Goal: Task Accomplishment & Management: Complete application form

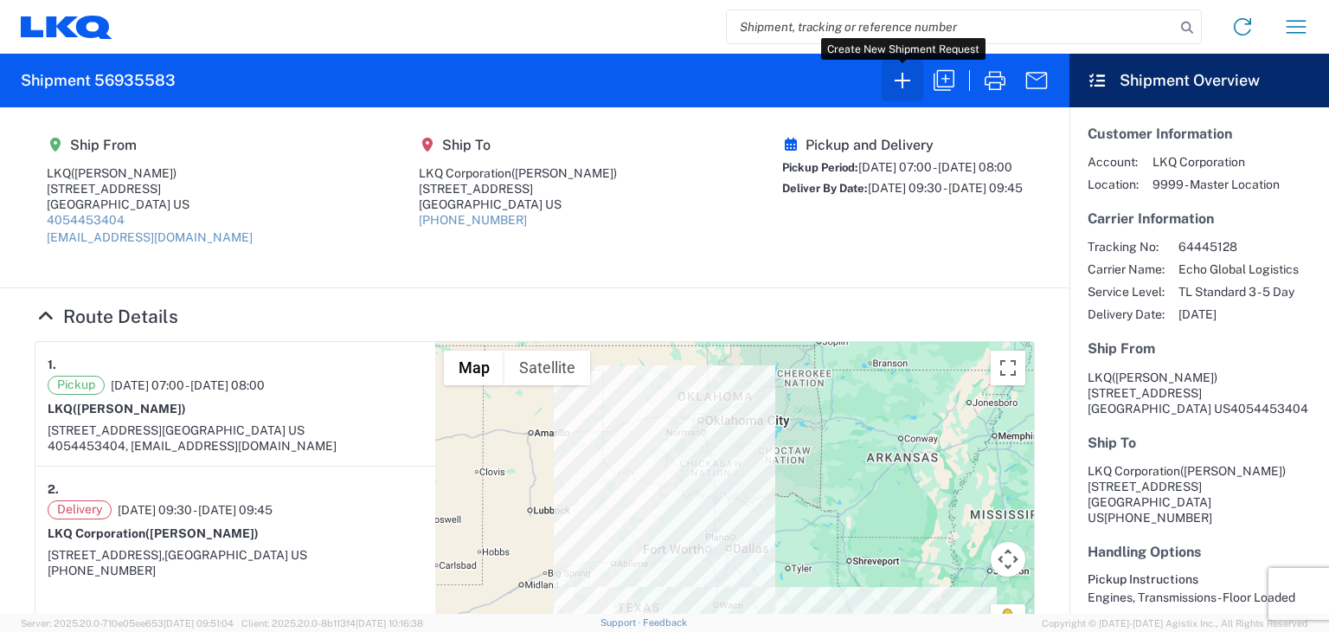
click at [903, 76] on icon "button" at bounding box center [902, 81] width 28 height 28
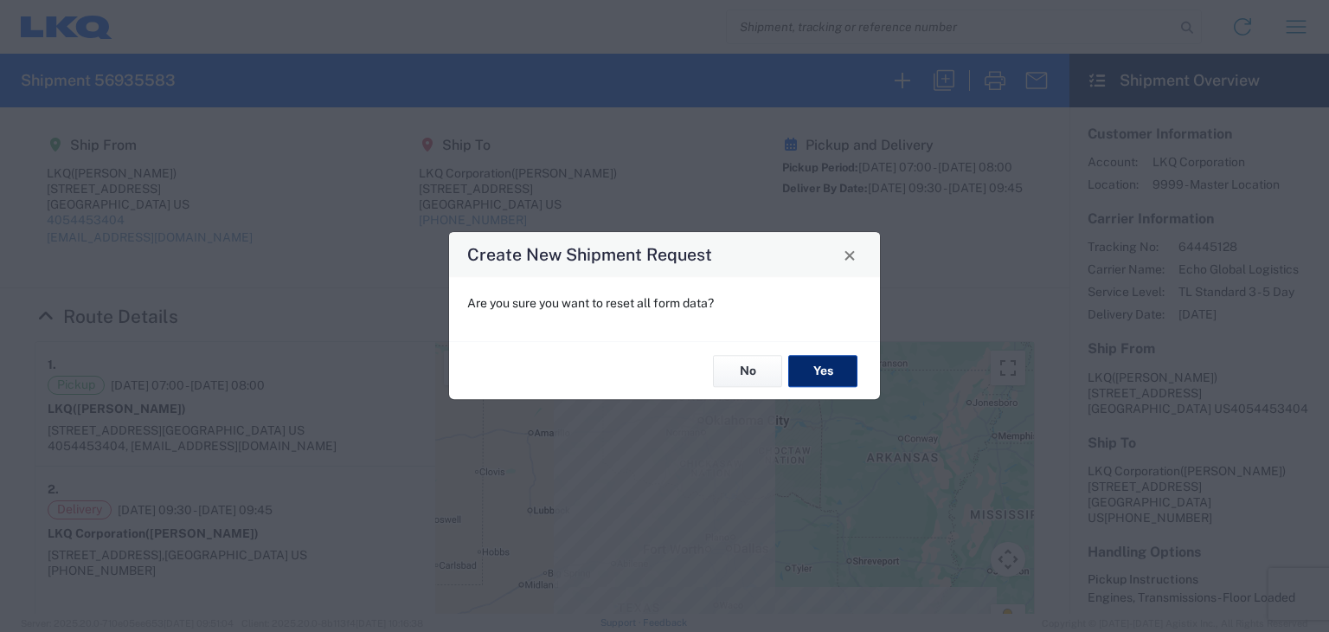
click at [844, 369] on button "Yes" at bounding box center [822, 371] width 69 height 32
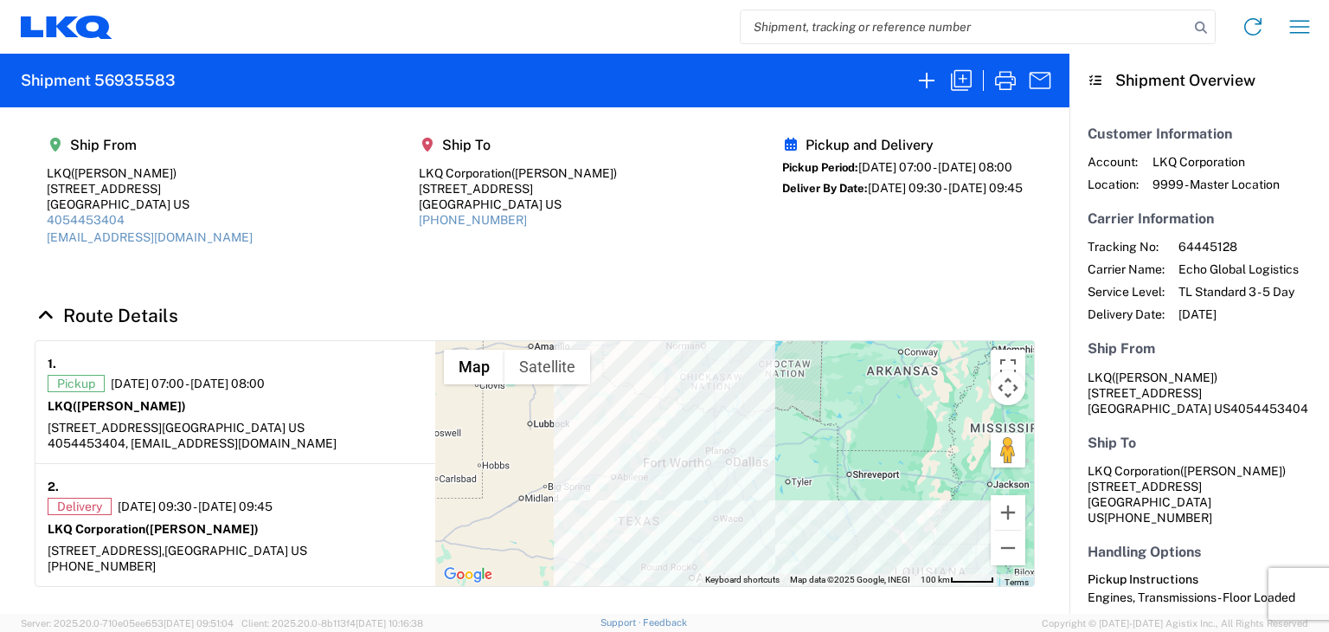
select select "FULL"
select select "LBS"
select select "IN"
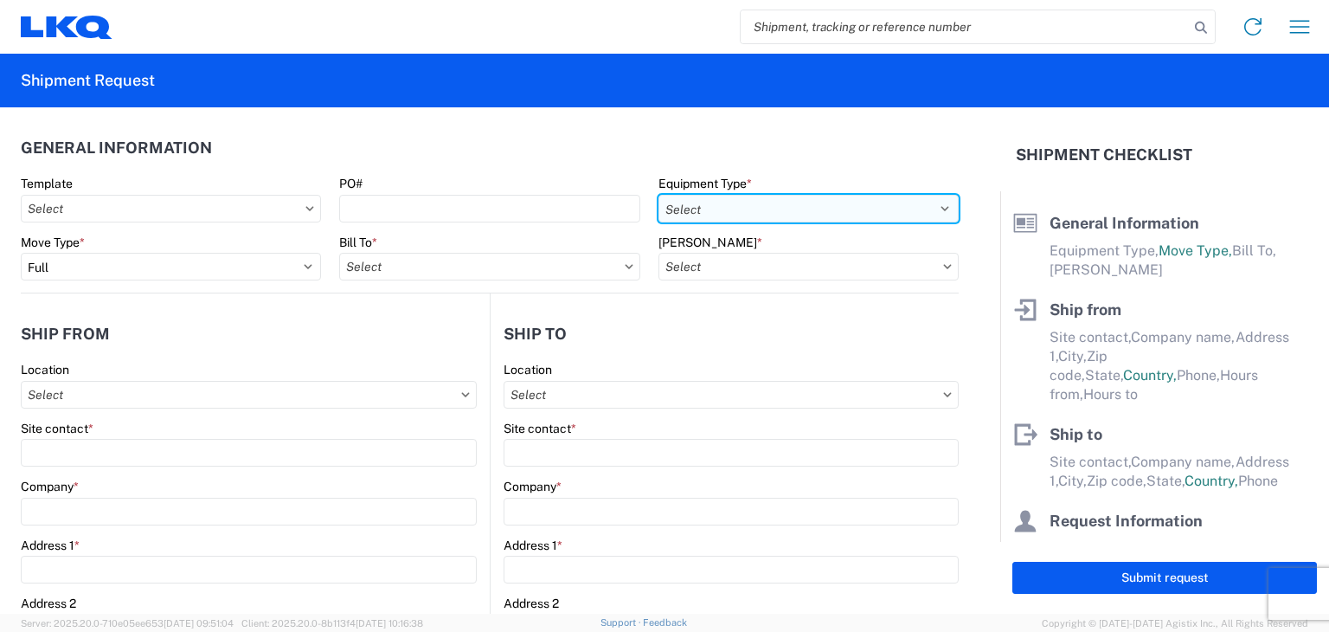
click at [928, 211] on select "Select 53’ Dry Van Flatbed Dropdeck (van) Lowboy (flatbed) Rail" at bounding box center [808, 209] width 300 height 28
select select "STDV"
click at [658, 195] on select "Select 53’ Dry Van Flatbed Dropdeck (van) Lowboy (flatbed) Rail" at bounding box center [808, 209] width 300 height 28
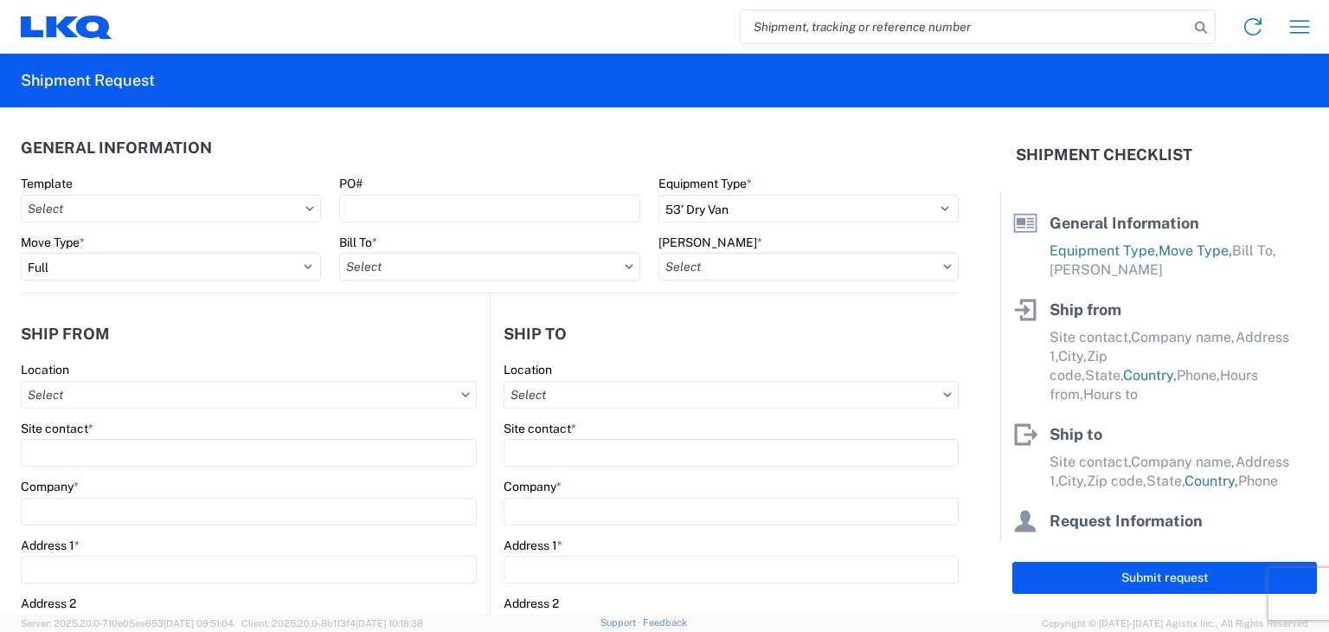
click at [625, 267] on icon at bounding box center [629, 266] width 9 height 5
click at [625, 265] on icon at bounding box center [629, 266] width 9 height 5
click at [565, 271] on input "text" at bounding box center [489, 267] width 300 height 28
type input "1760"
click at [481, 342] on div "1760 - LKQ Best Core" at bounding box center [490, 344] width 303 height 28
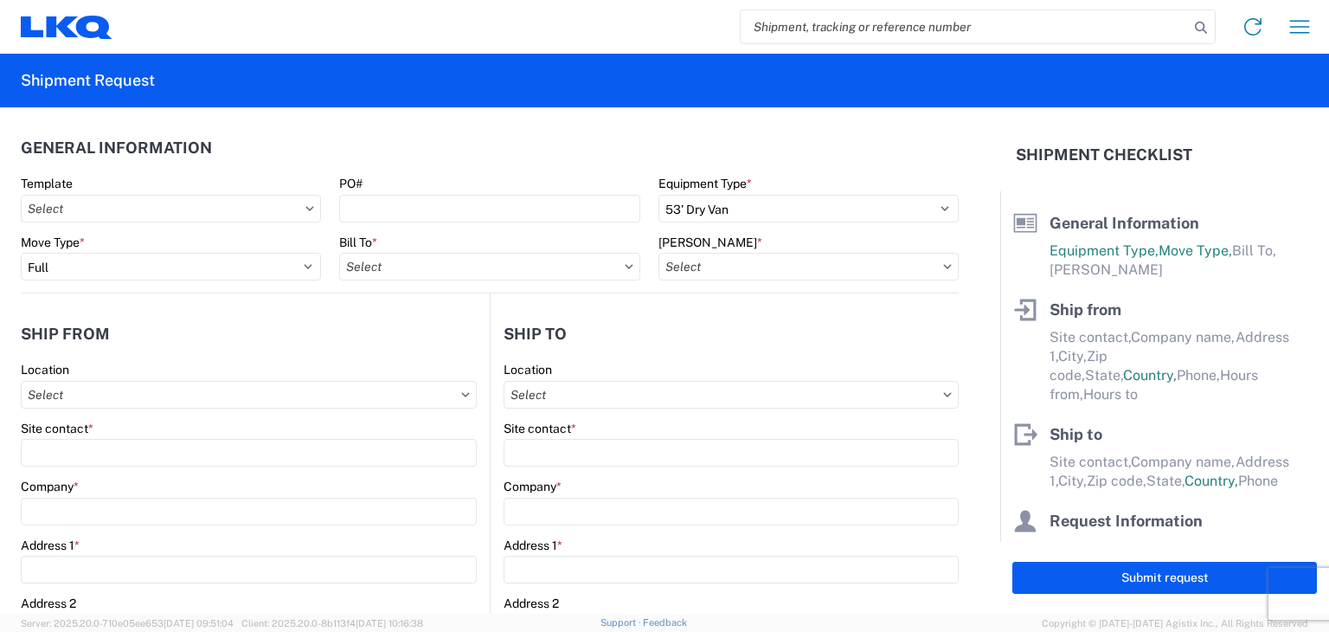
type input "1760 - LKQ Best Core"
click at [730, 271] on input "text" at bounding box center [808, 267] width 300 height 28
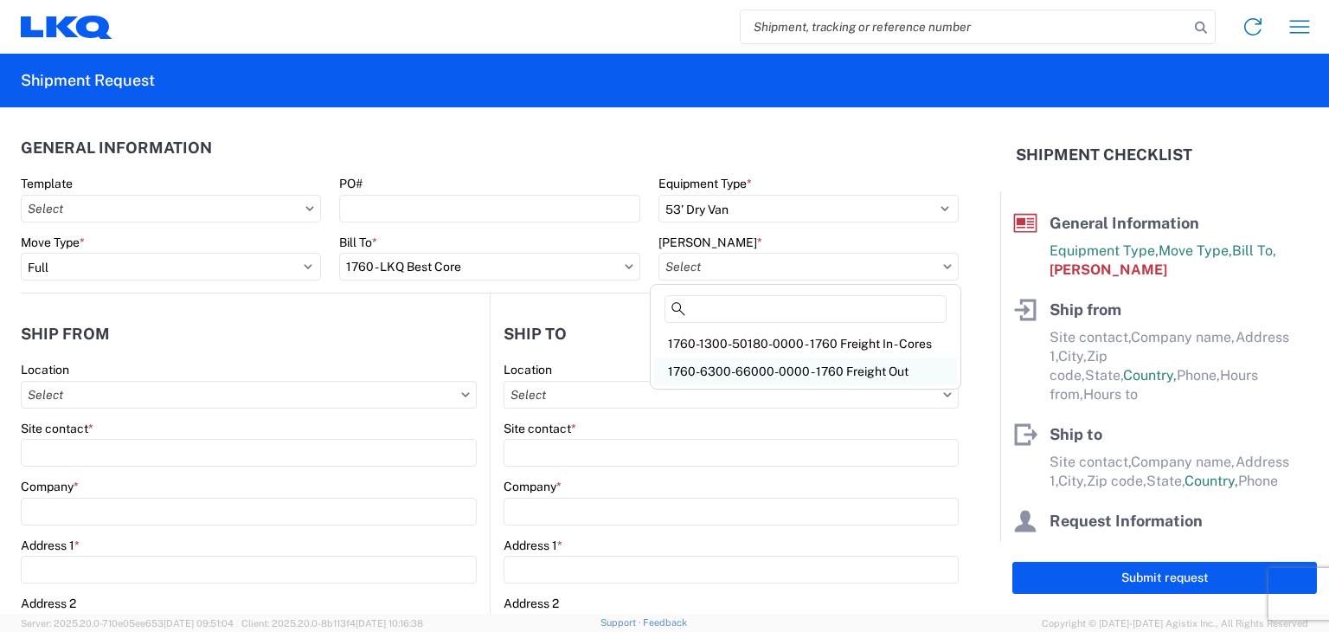
click at [737, 368] on div "1760-6300-66000-0000 - 1760 Freight Out" at bounding box center [805, 371] width 303 height 28
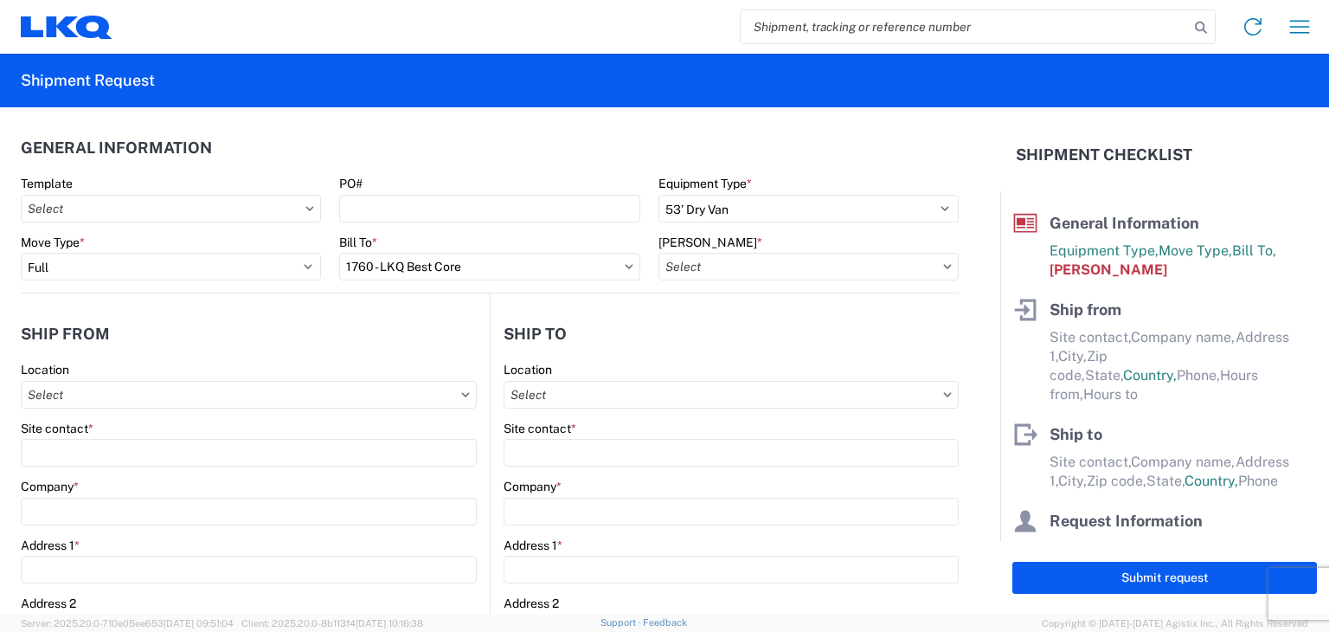
type input "1760-6300-66000-0000 - 1760 Freight Out"
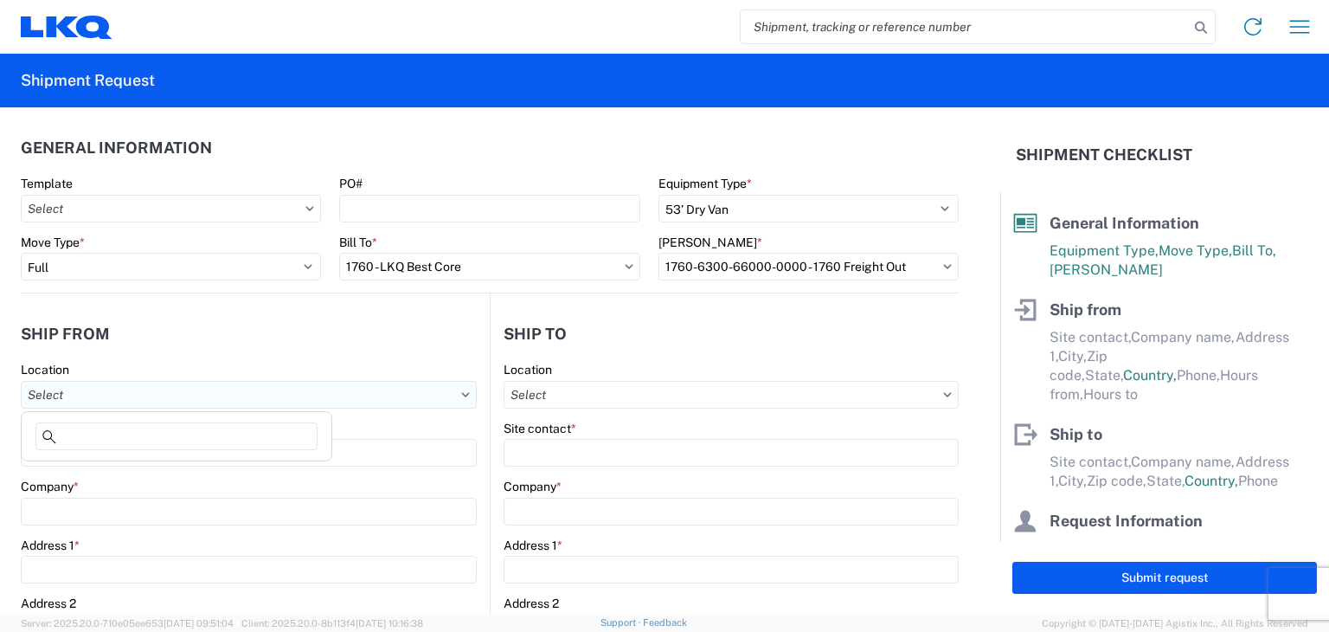
click at [453, 394] on input "text" at bounding box center [249, 395] width 456 height 28
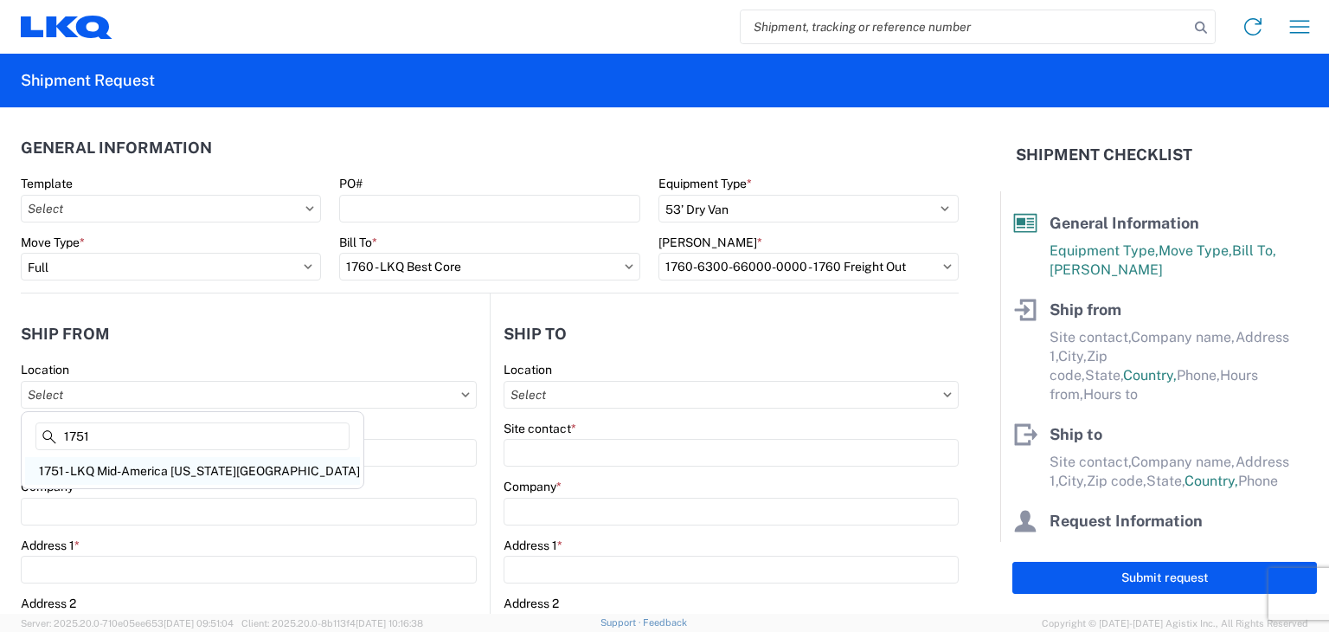
type input "1751"
click at [221, 474] on div "1751 - LKQ Mid-America [US_STATE][GEOGRAPHIC_DATA]" at bounding box center [192, 471] width 335 height 28
type input "1751 - LKQ Mid-America [US_STATE][GEOGRAPHIC_DATA]"
type input "LKQ Corporation"
type input "[STREET_ADDRESS]"
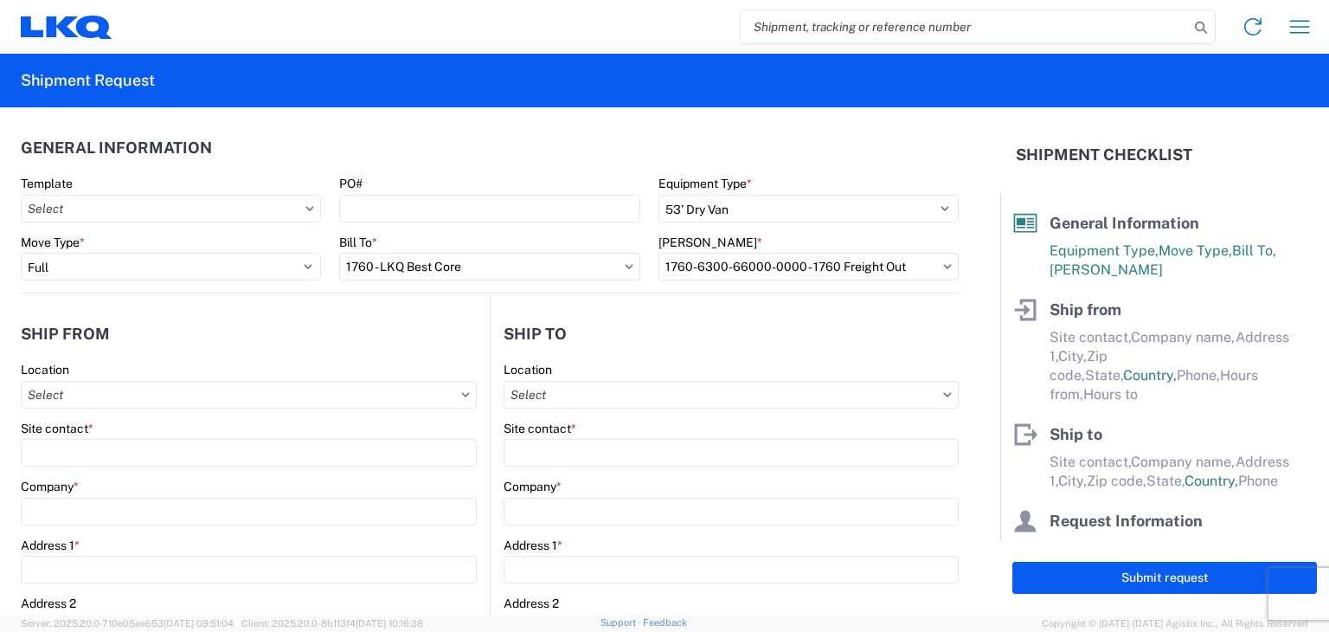
type input "El Reno"
type input "73036"
select select "OK"
select select "US"
type input "[PHONE_NUMBER]"
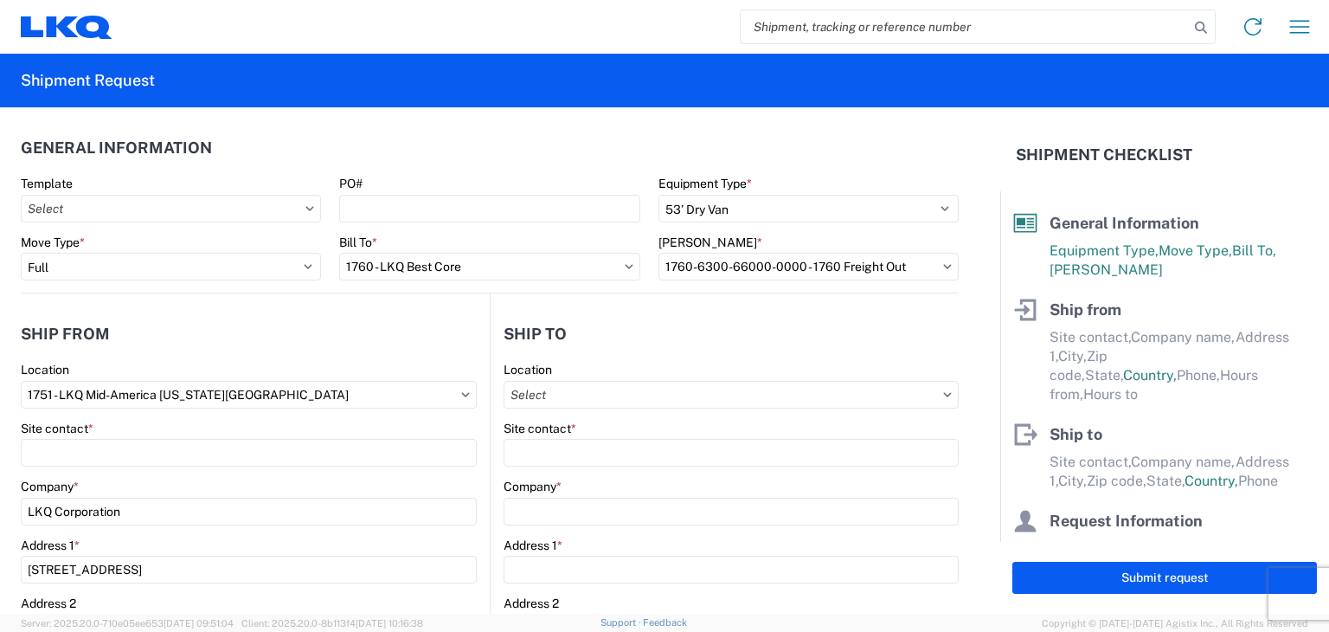
type input "08:00"
type input "17:00"
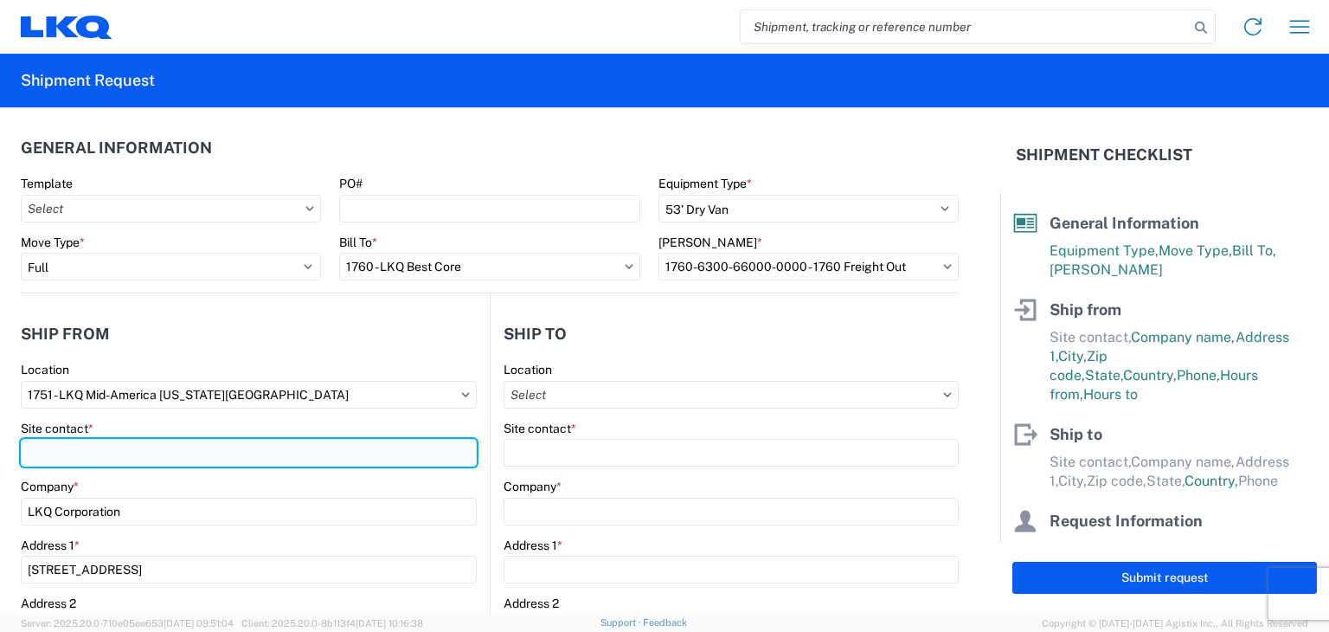
click at [201, 459] on input "Site contact *" at bounding box center [249, 453] width 456 height 28
type input "[PERSON_NAME]"
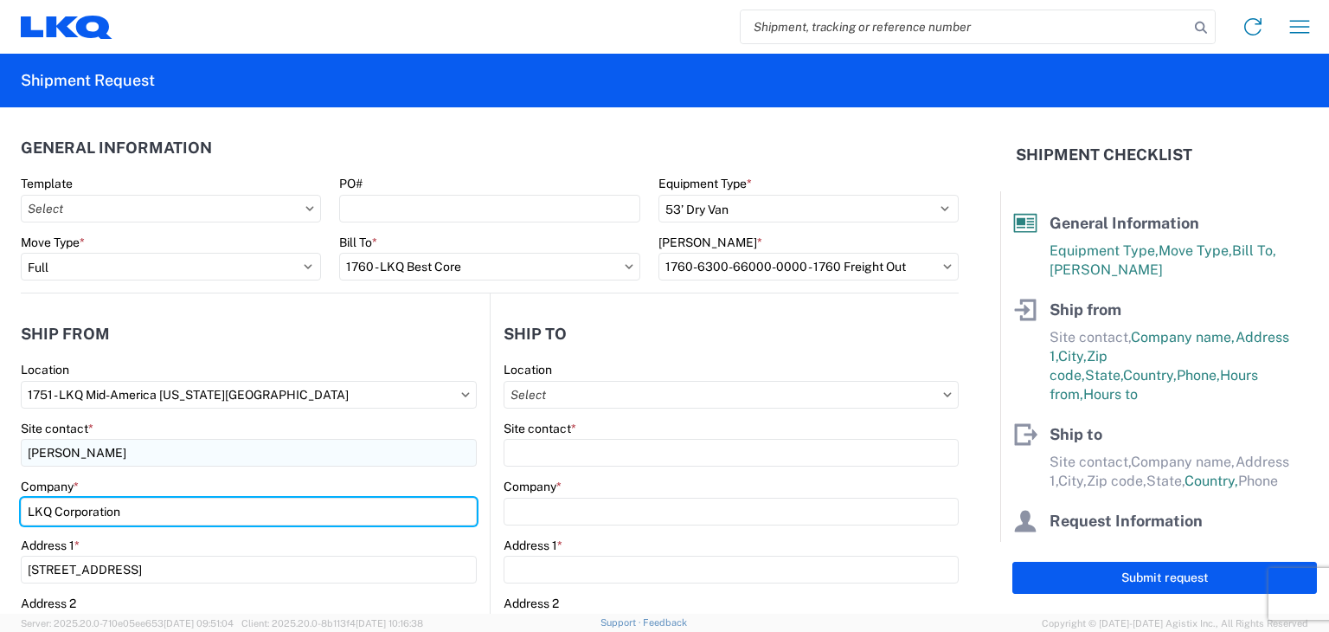
type input "LKQ"
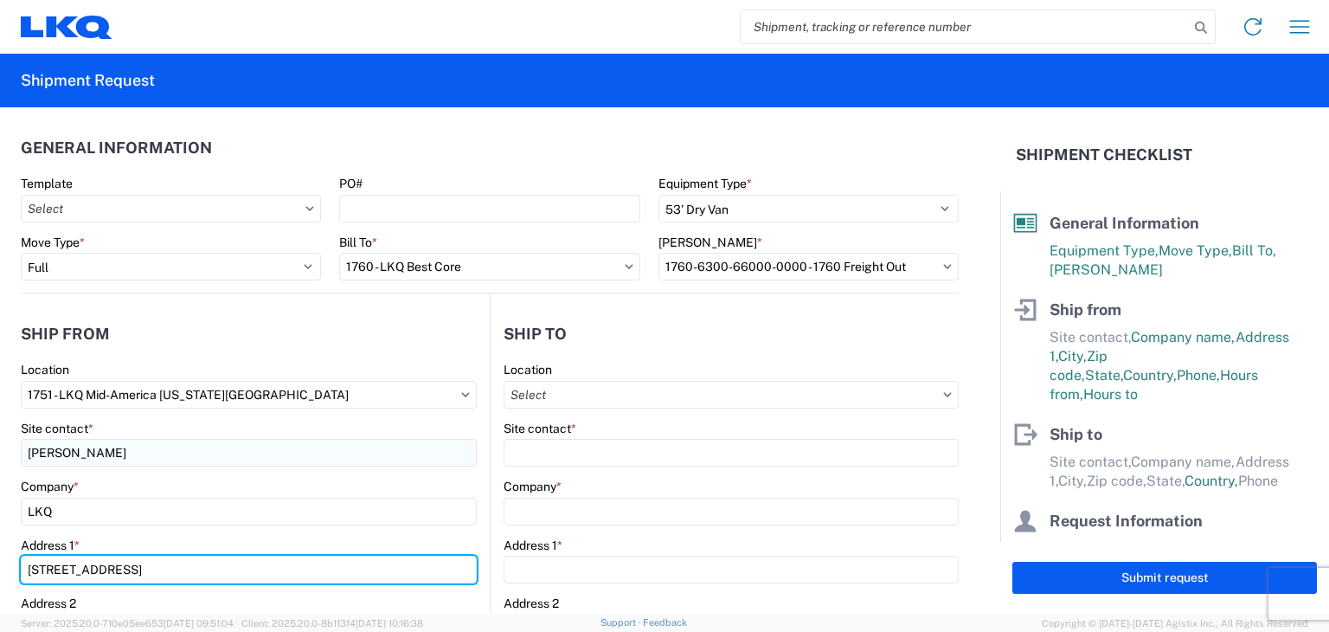
type input "[STREET_ADDRESS]"
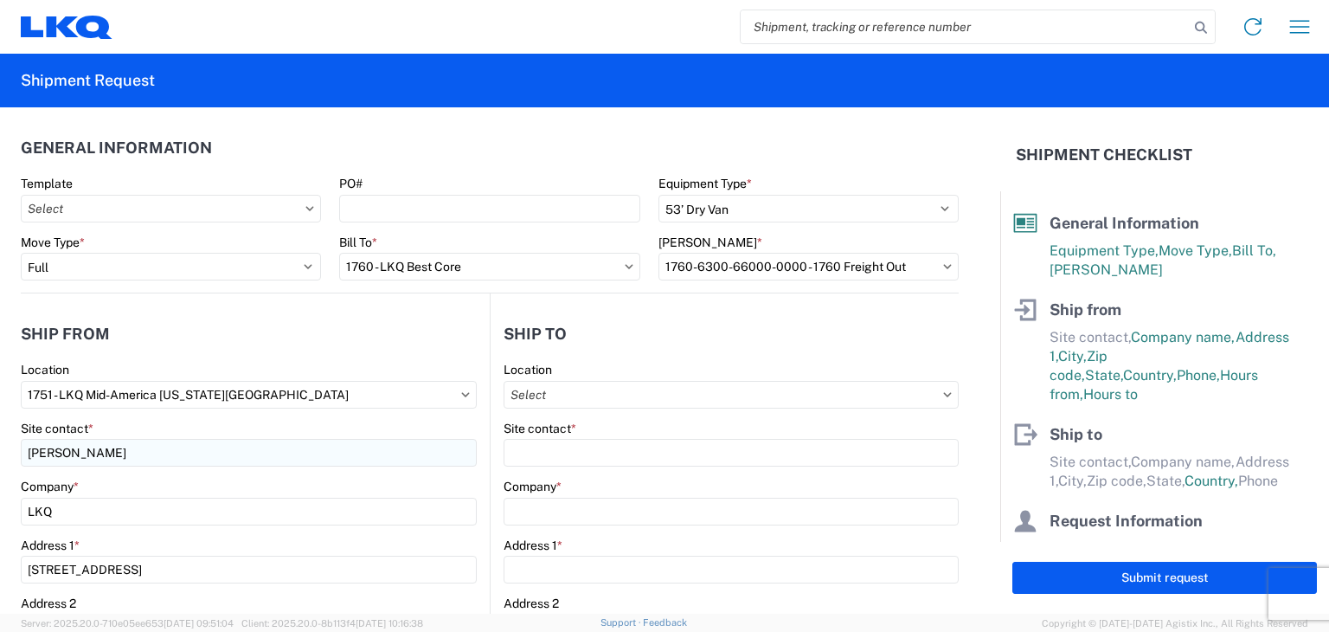
type input "[EMAIL_ADDRESS][DOMAIN_NAME]"
type input "4054453404"
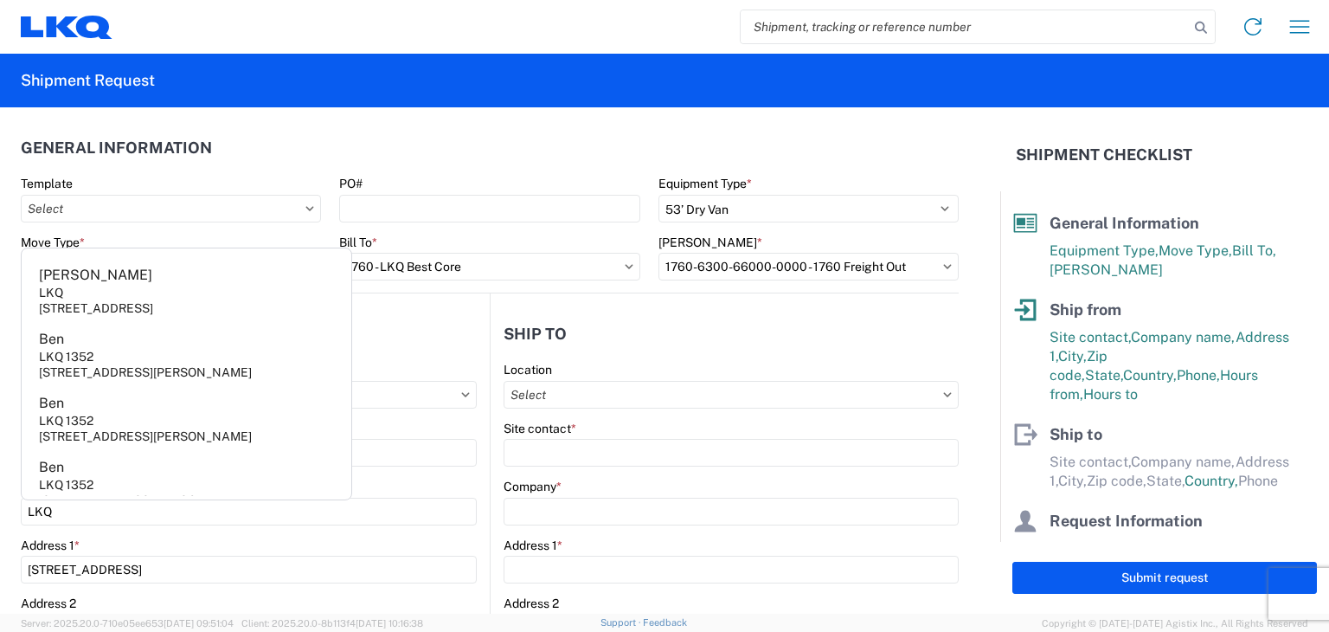
click at [843, 347] on header "Ship to" at bounding box center [724, 333] width 468 height 39
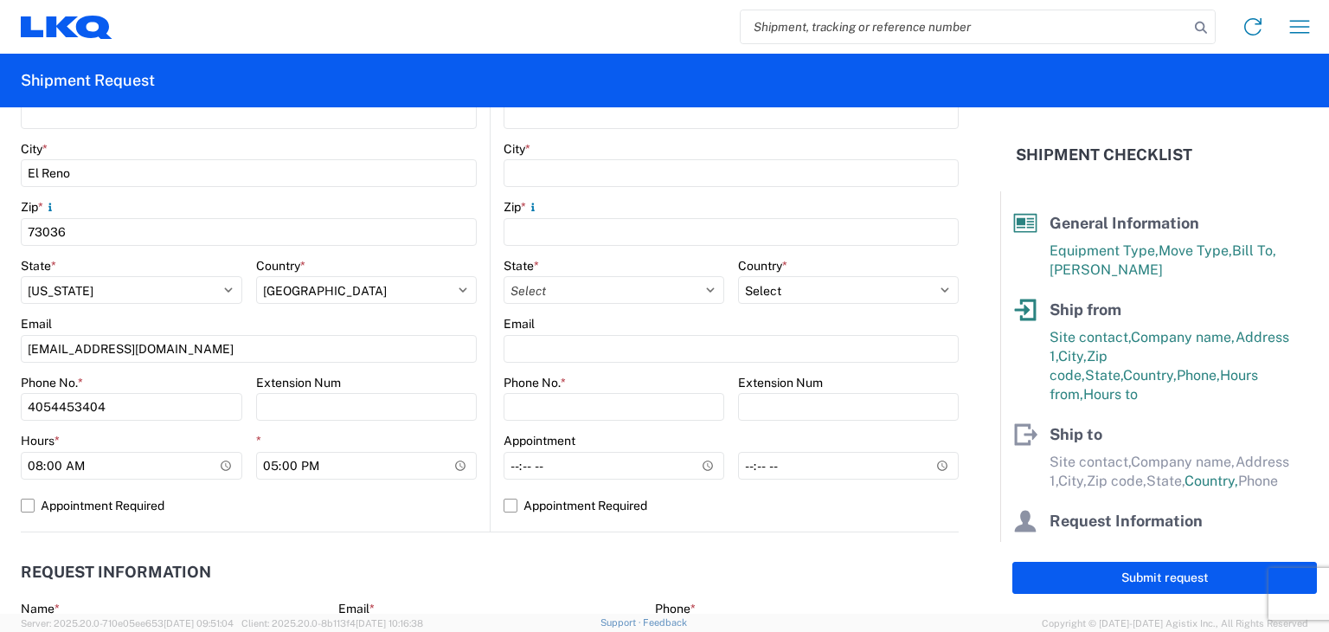
scroll to position [519, 0]
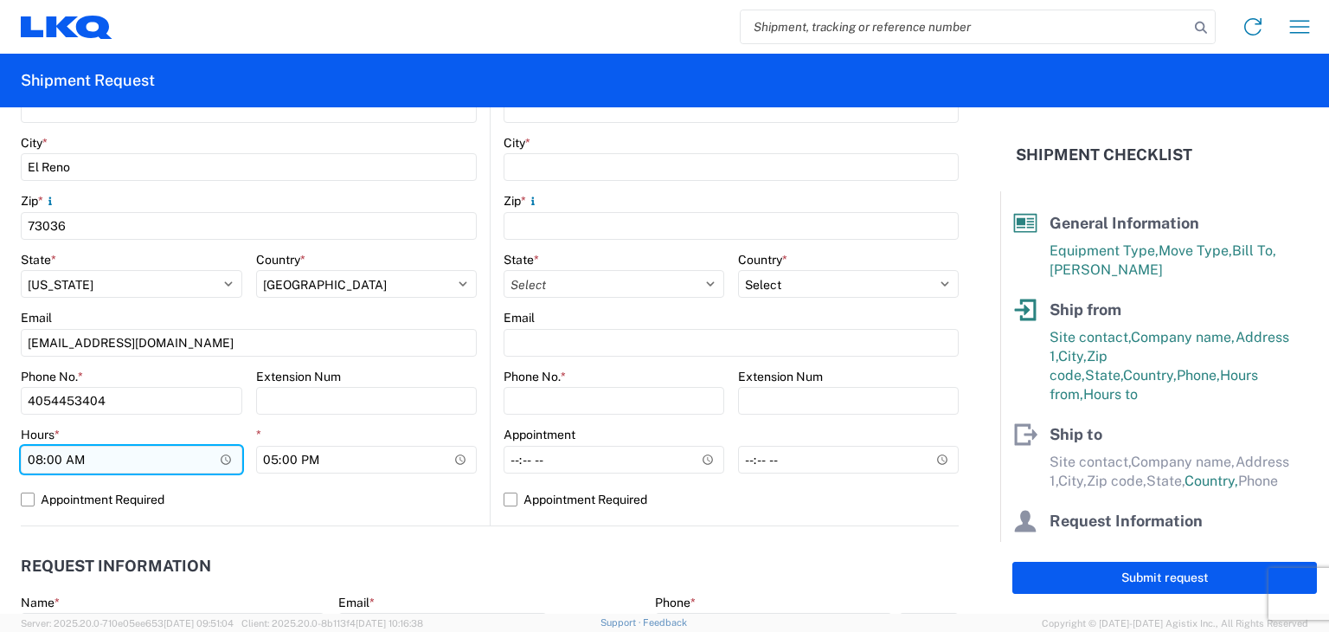
click at [38, 459] on input "08:00" at bounding box center [131, 460] width 221 height 28
type input "07:00"
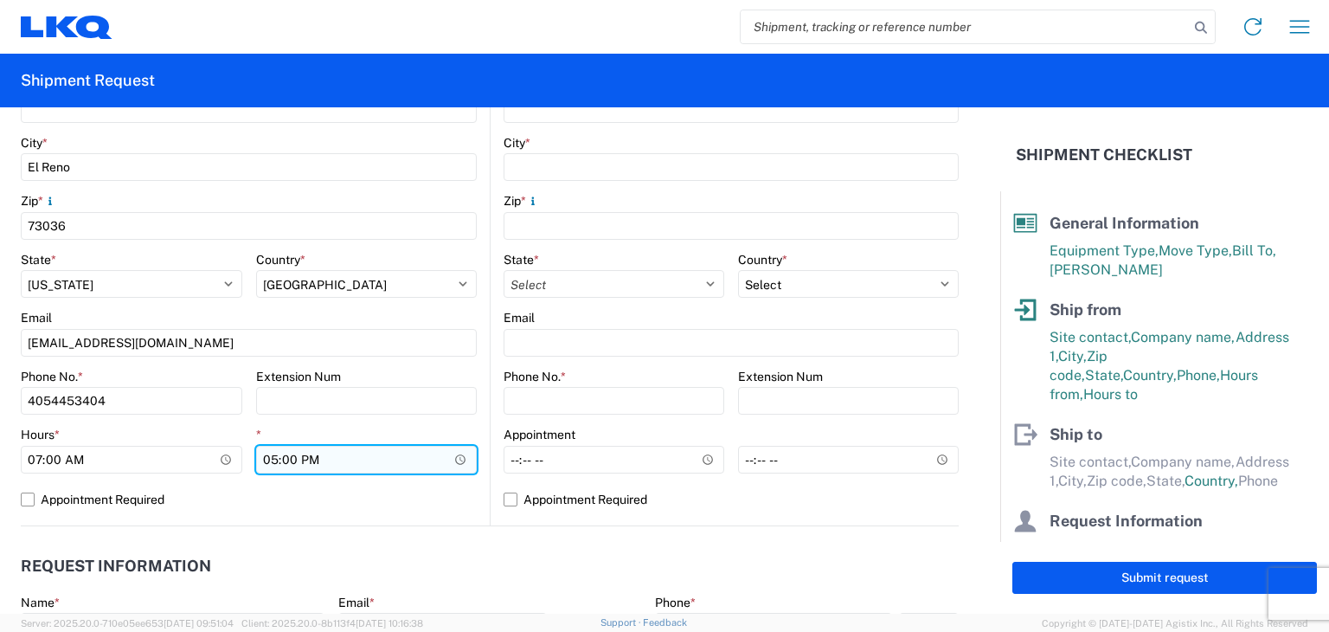
click at [269, 455] on input "17:00" at bounding box center [366, 460] width 221 height 28
type input "16:00"
click at [348, 514] on div "1751 Location 1751 - LKQ Mid-America [US_STATE][GEOGRAPHIC_DATA] Site contact *…" at bounding box center [249, 184] width 456 height 683
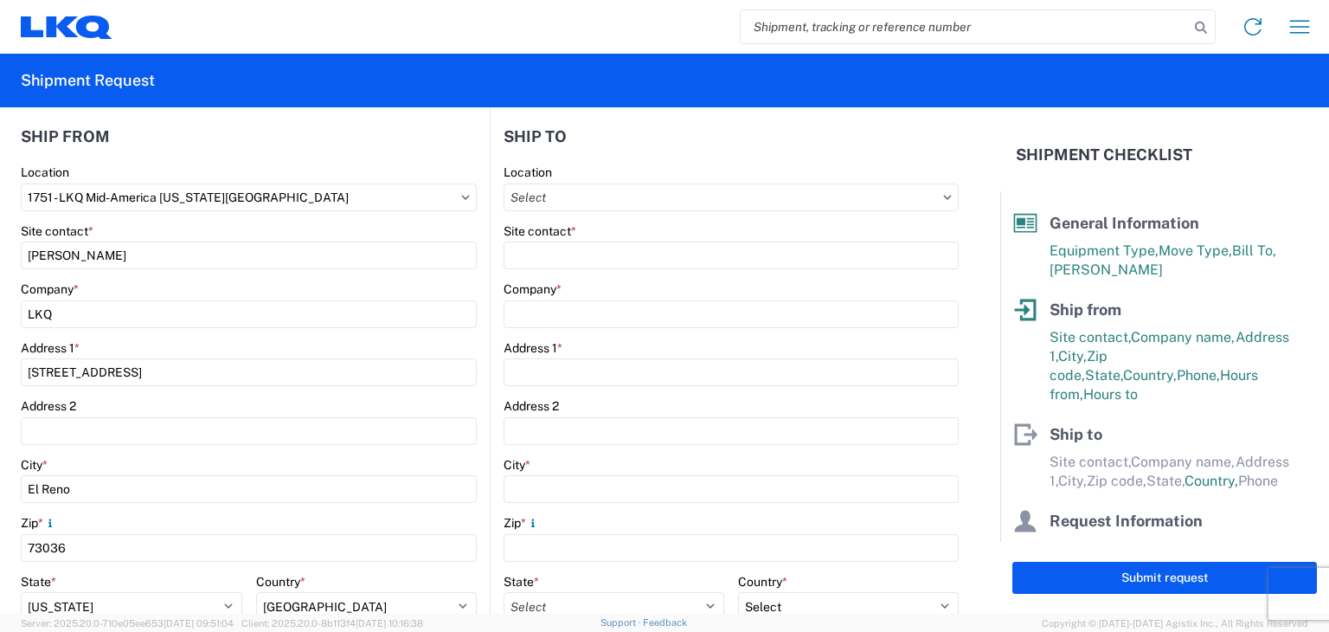
scroll to position [87, 0]
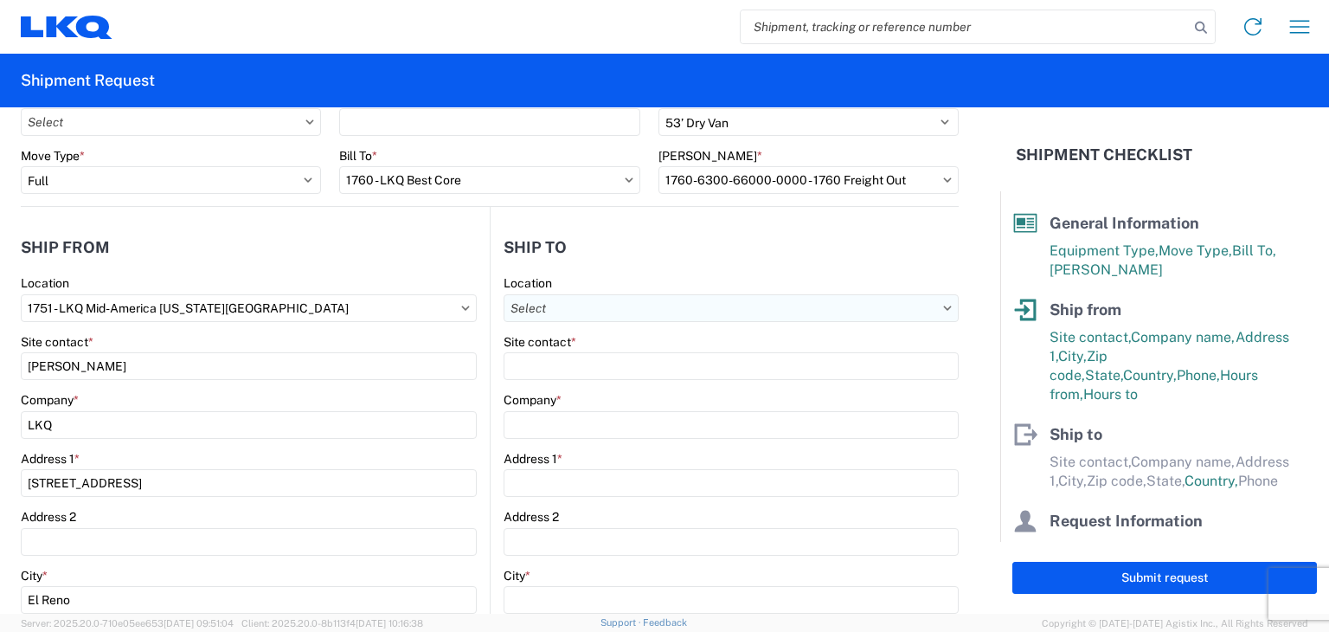
click at [939, 309] on input "text" at bounding box center [730, 308] width 455 height 28
type input "1760"
click at [599, 376] on div "1760 - LKQ Best Core" at bounding box center [652, 384] width 303 height 28
type input "1760 - LKQ Best Core"
type input "LKQ Corporation"
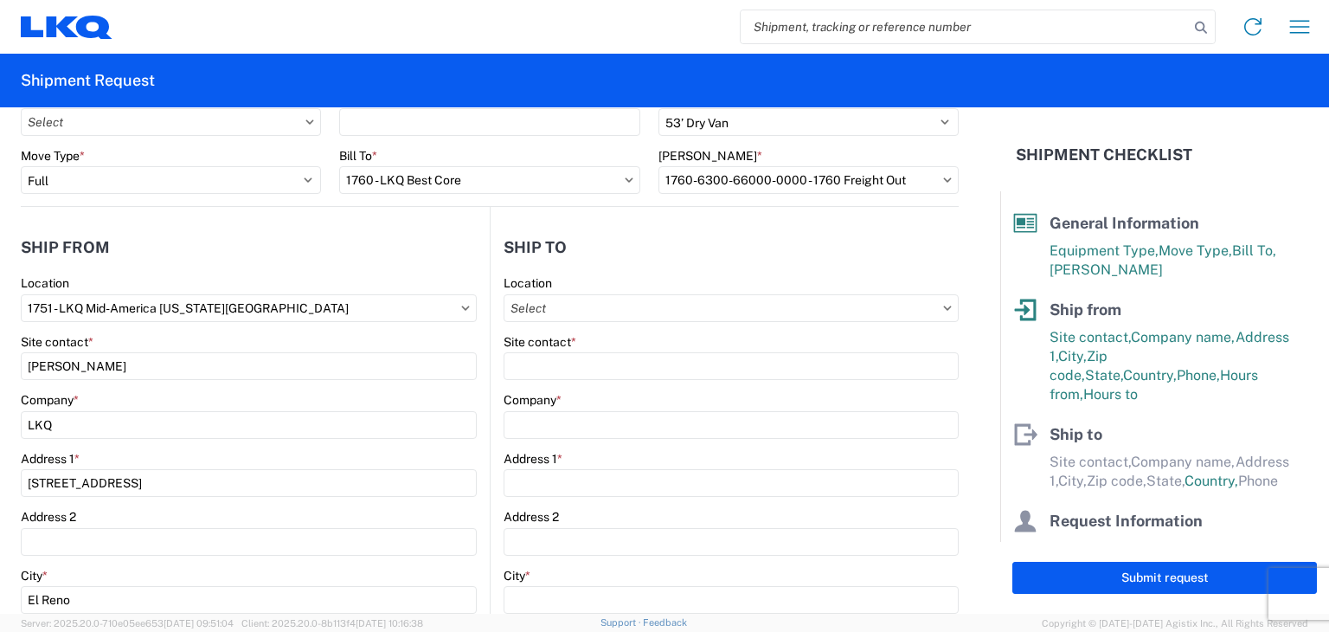
type input "[STREET_ADDRESS]"
type input "[GEOGRAPHIC_DATA]"
type input "77038"
select select "[GEOGRAPHIC_DATA]"
select select "US"
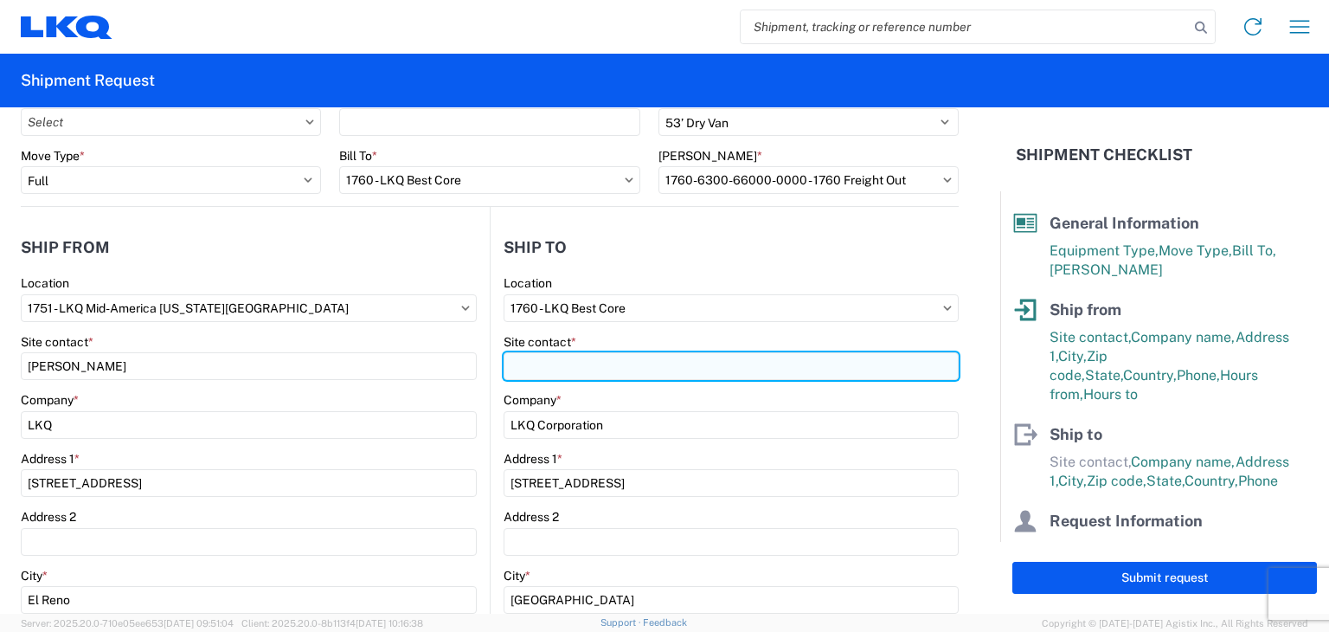
click at [577, 371] on input "Site contact *" at bounding box center [730, 366] width 455 height 28
type input "[PERSON_NAME]"
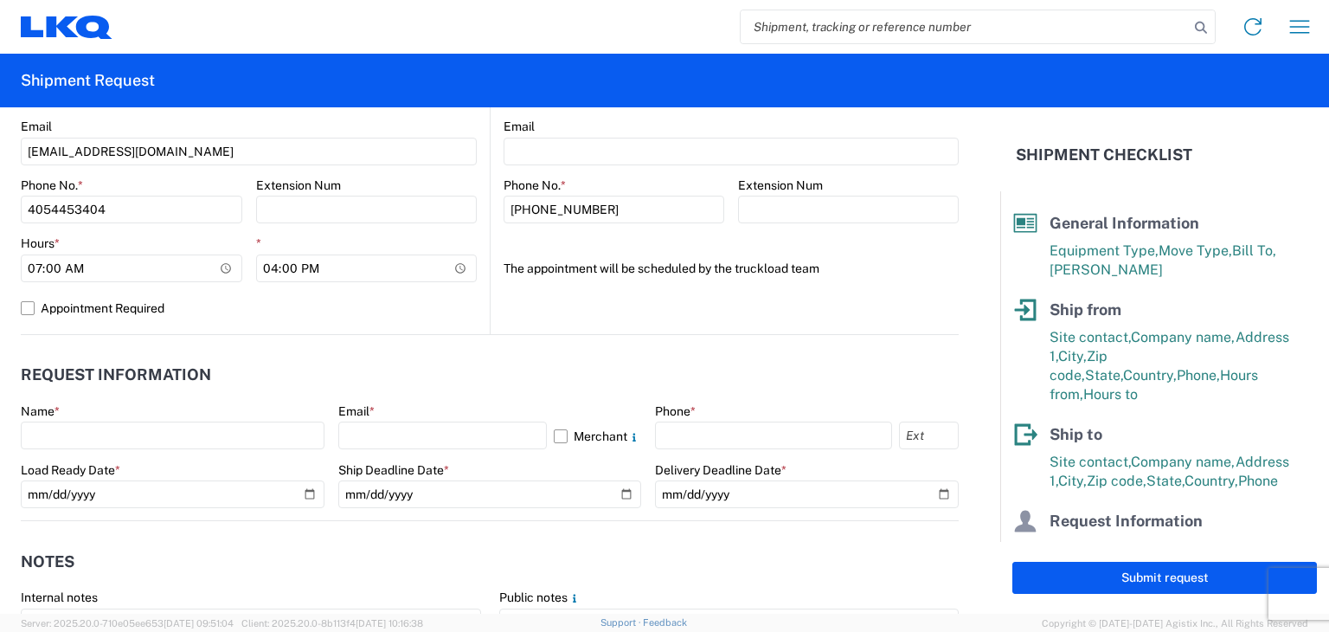
scroll to position [779, 0]
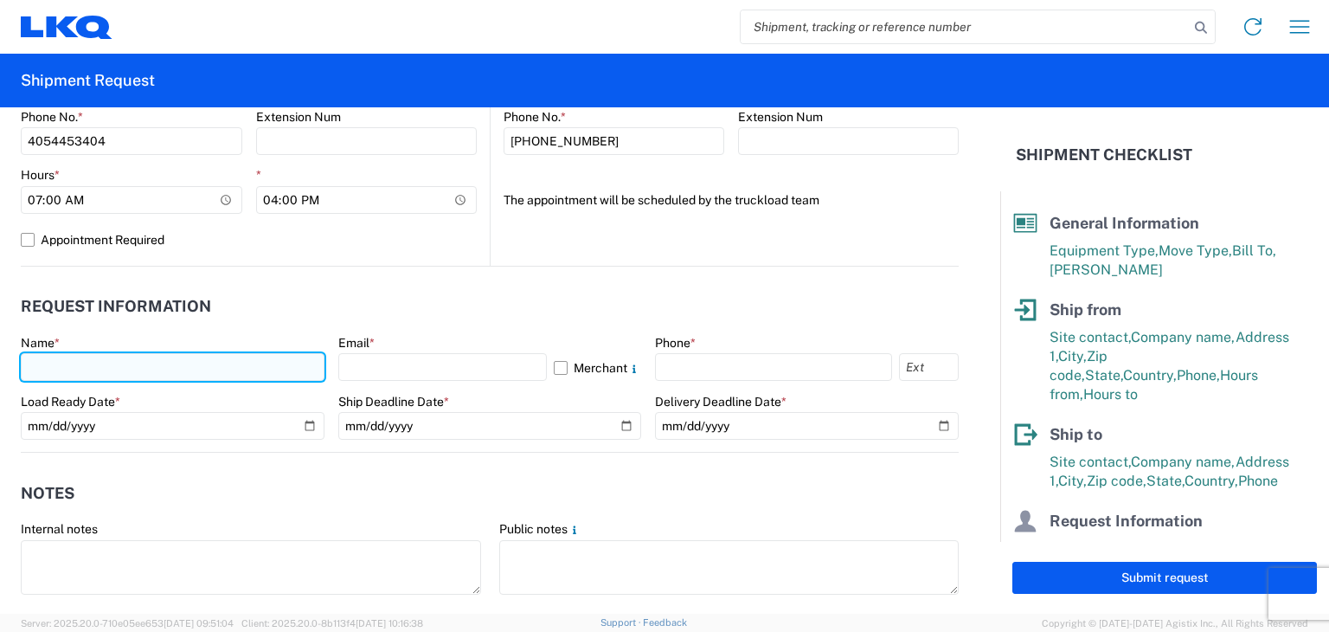
drag, startPoint x: 153, startPoint y: 367, endPoint x: 162, endPoint y: 368, distance: 8.7
click at [153, 367] on input "text" at bounding box center [173, 367] width 304 height 28
type input "[PERSON_NAME]"
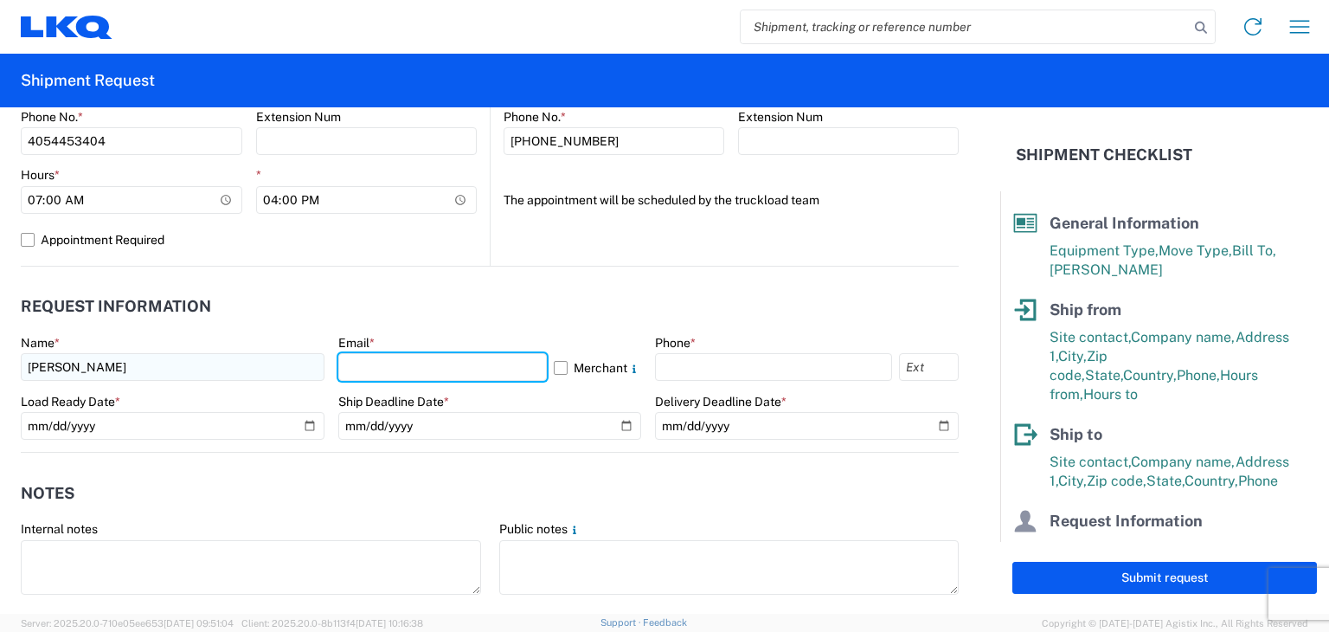
type input "[EMAIL_ADDRESS][DOMAIN_NAME]"
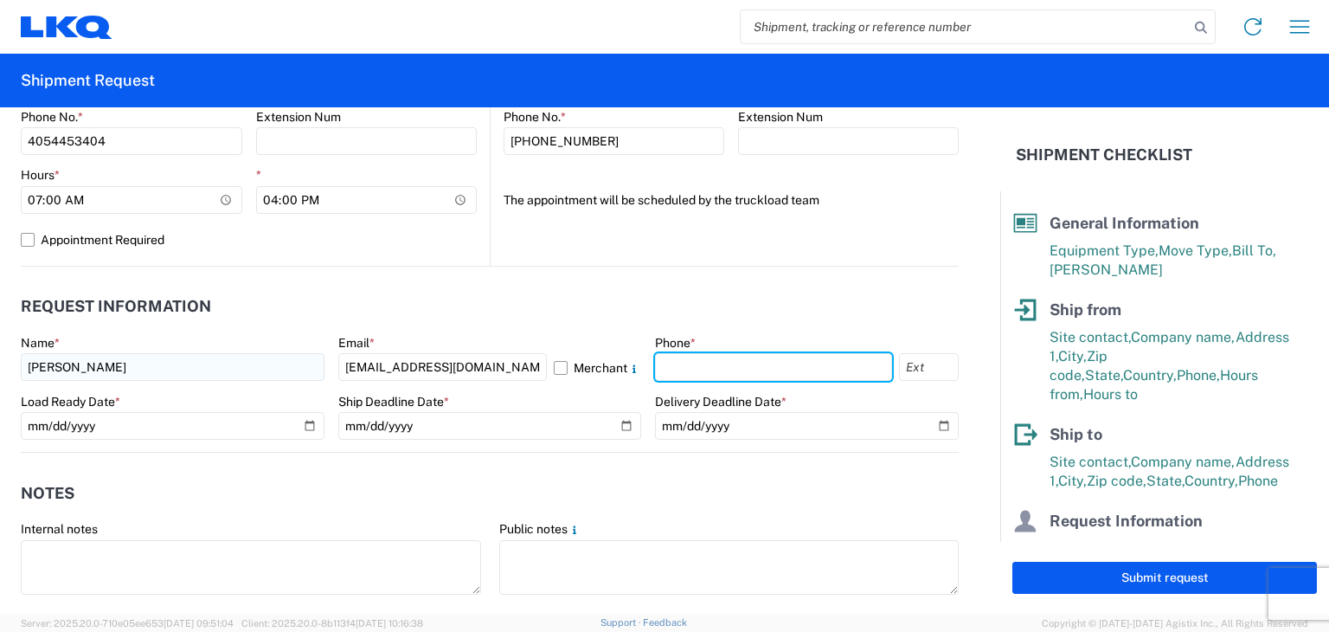
type input "4054453404"
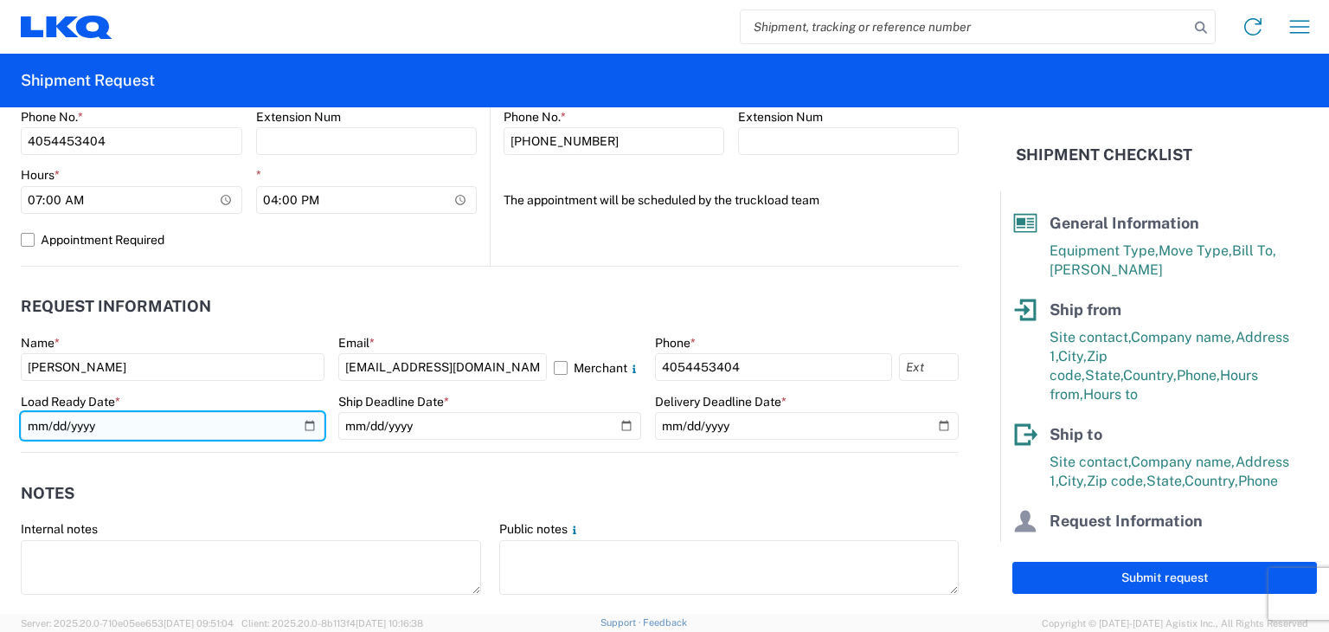
click at [305, 423] on input "date" at bounding box center [173, 426] width 304 height 28
type input "[DATE]"
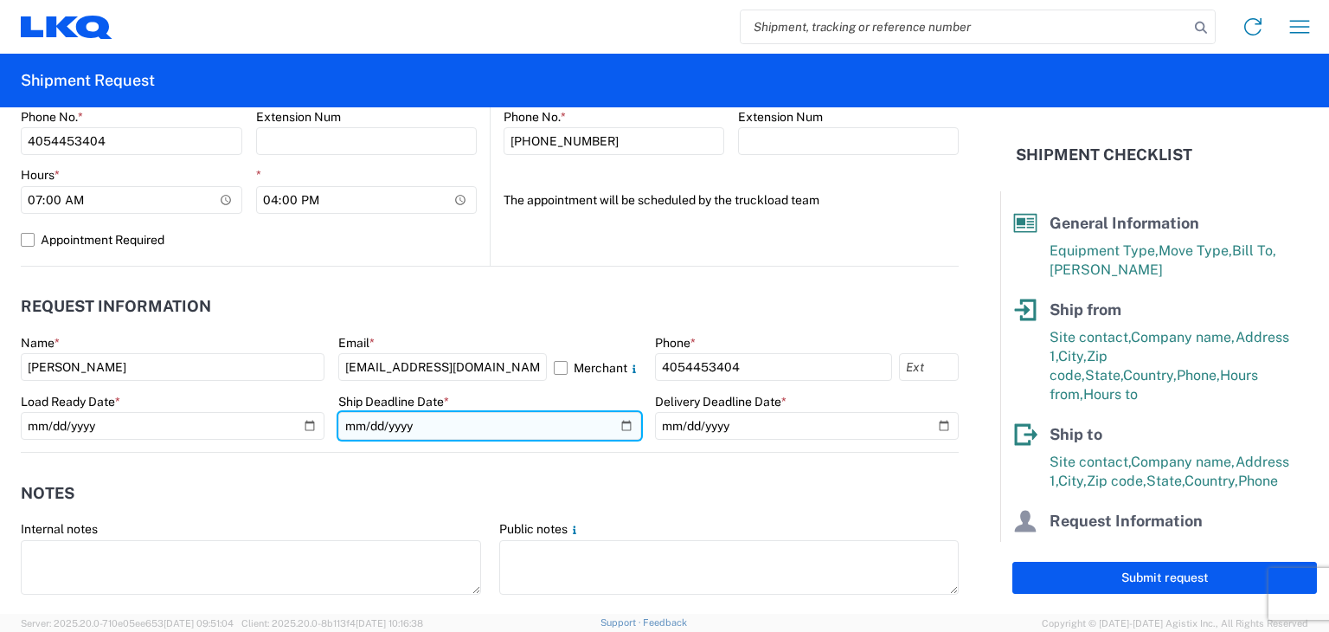
click at [620, 424] on input "date" at bounding box center [490, 426] width 304 height 28
type input "[DATE]"
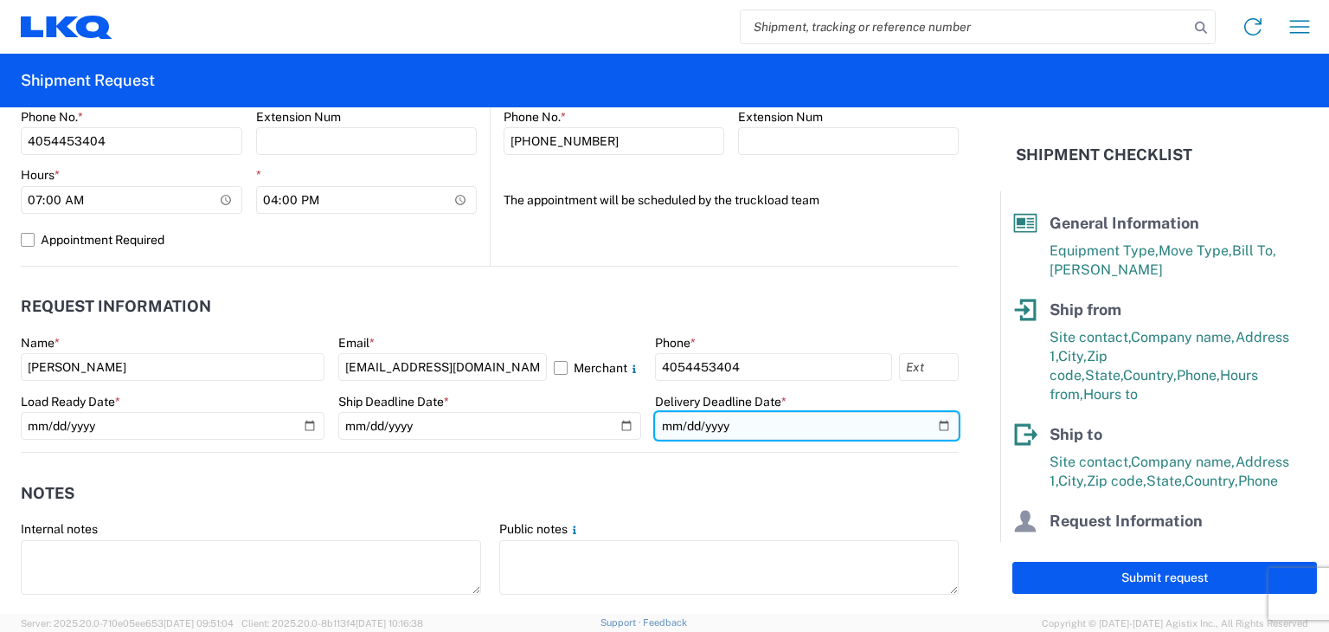
click at [931, 422] on input "date" at bounding box center [807, 426] width 304 height 28
type input "[DATE]"
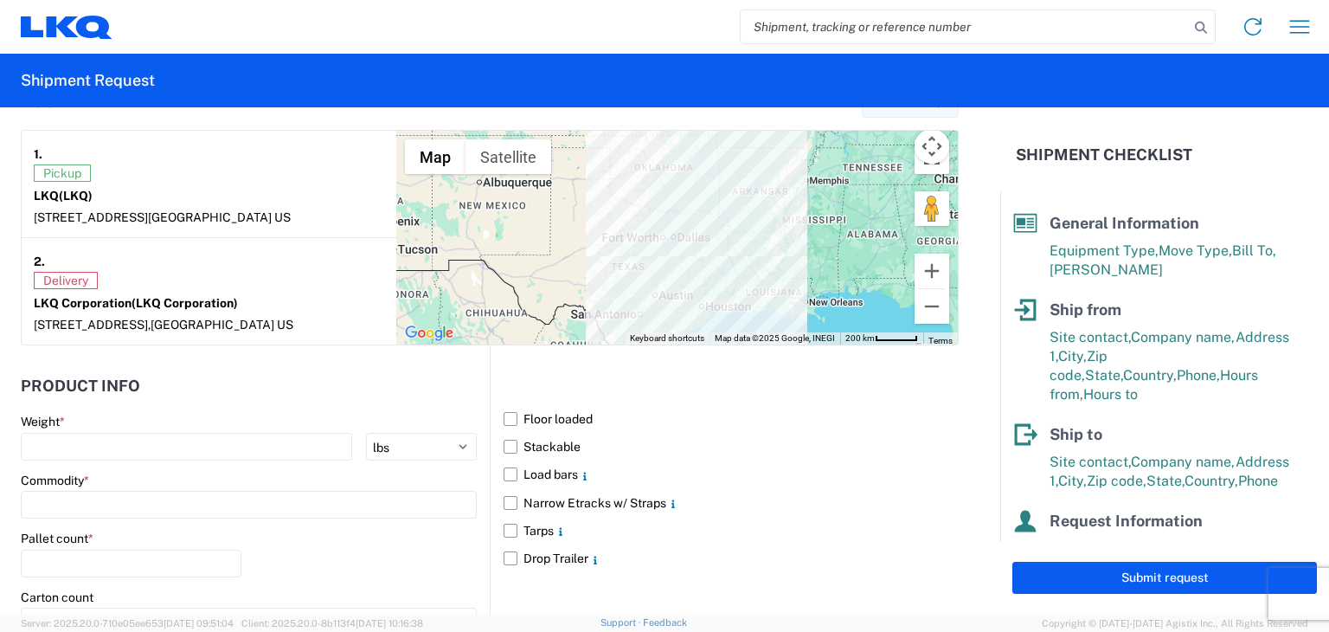
scroll to position [1384, 0]
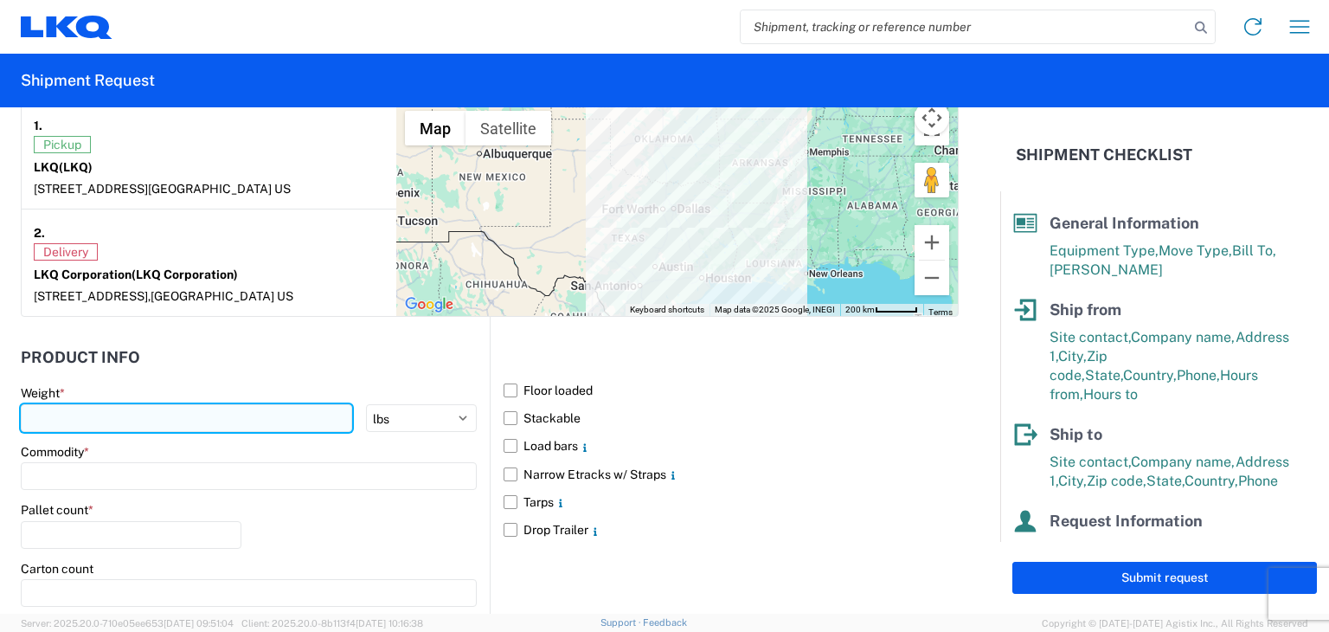
click at [228, 414] on input "number" at bounding box center [186, 418] width 331 height 28
type input "32000"
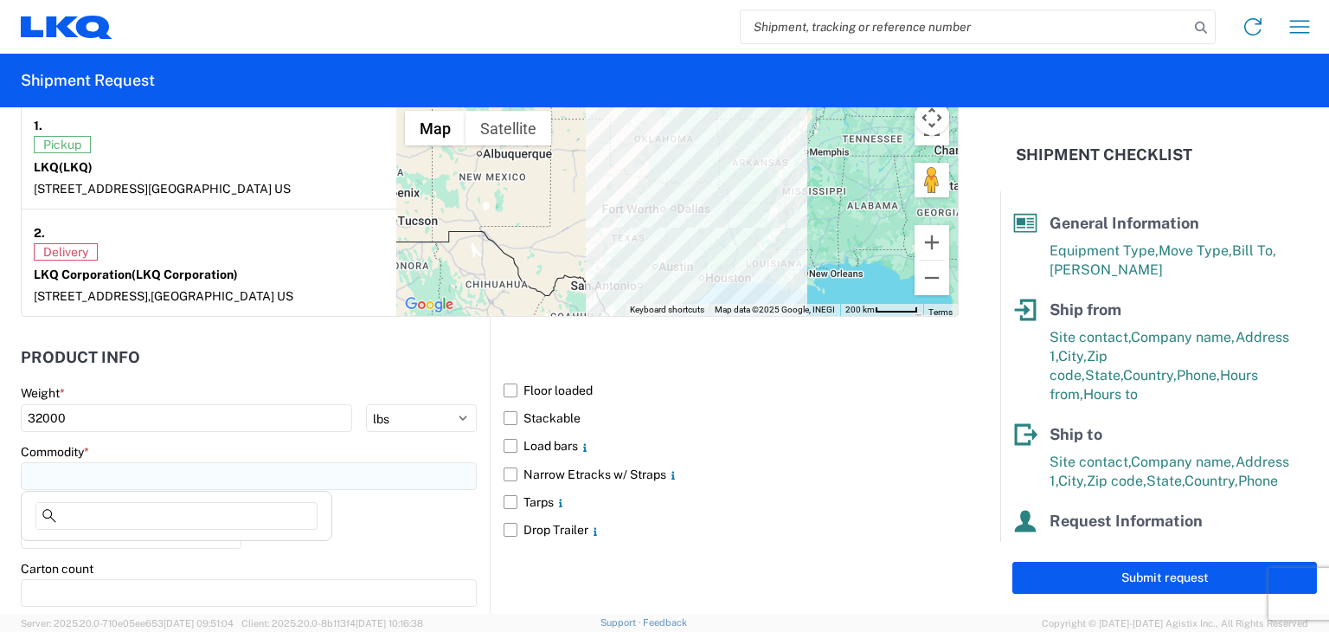
click at [93, 482] on input at bounding box center [249, 476] width 456 height 28
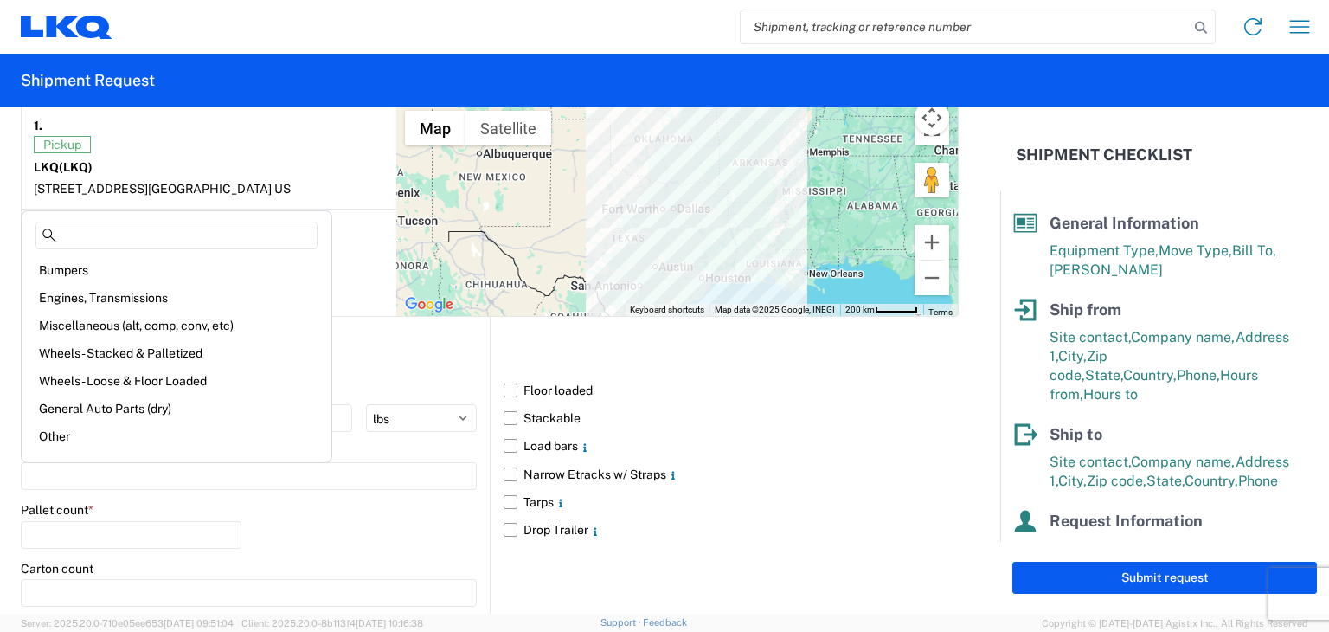
click at [310, 510] on div "Pallet count *" at bounding box center [249, 531] width 456 height 59
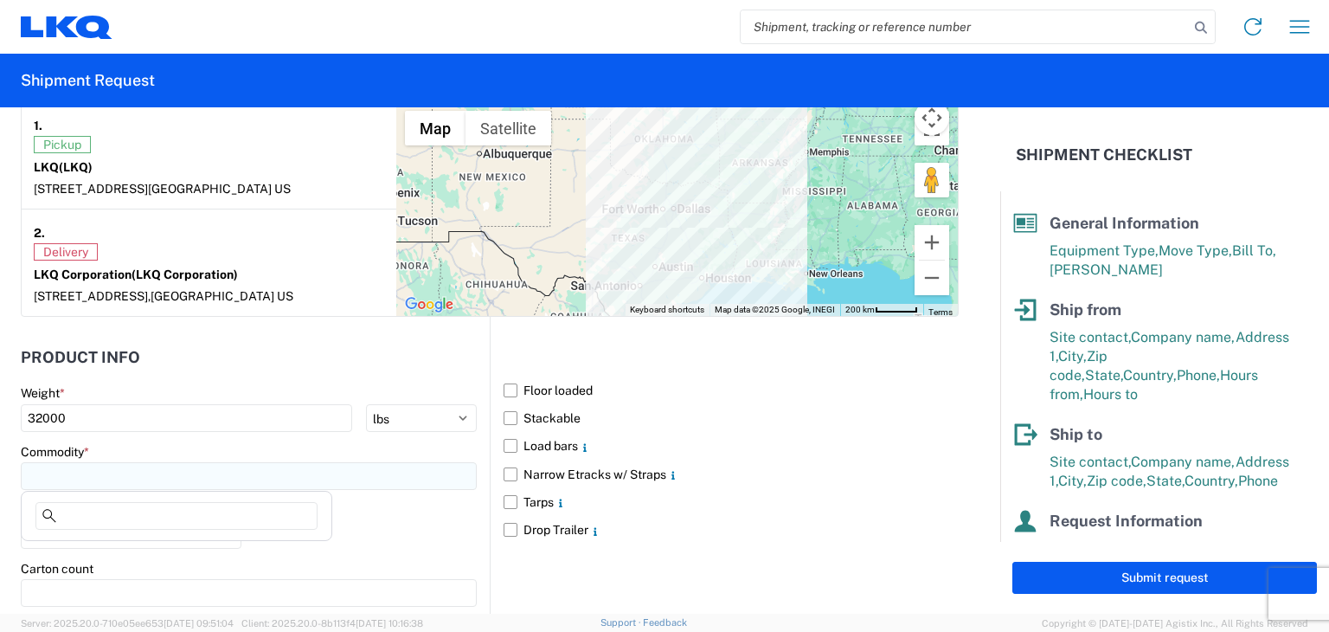
click at [147, 475] on input at bounding box center [249, 476] width 456 height 28
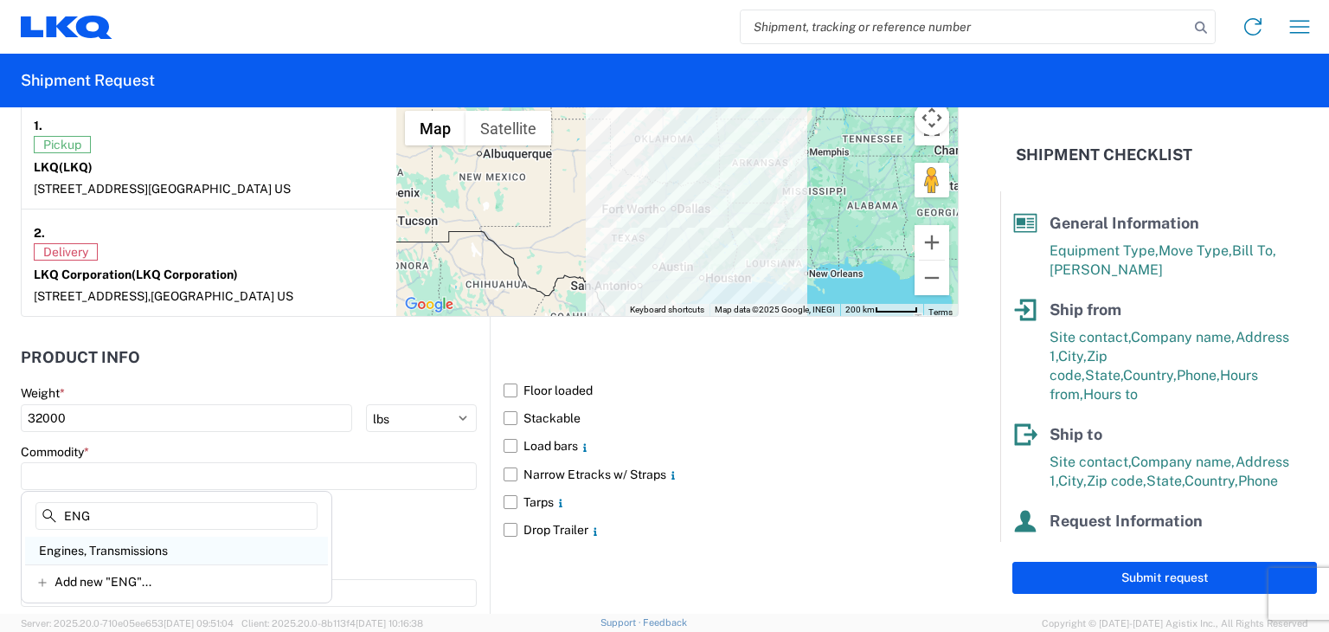
type input "ENG"
click at [107, 552] on div "Engines, Transmissions" at bounding box center [176, 550] width 303 height 28
type input "Engines, Transmissions"
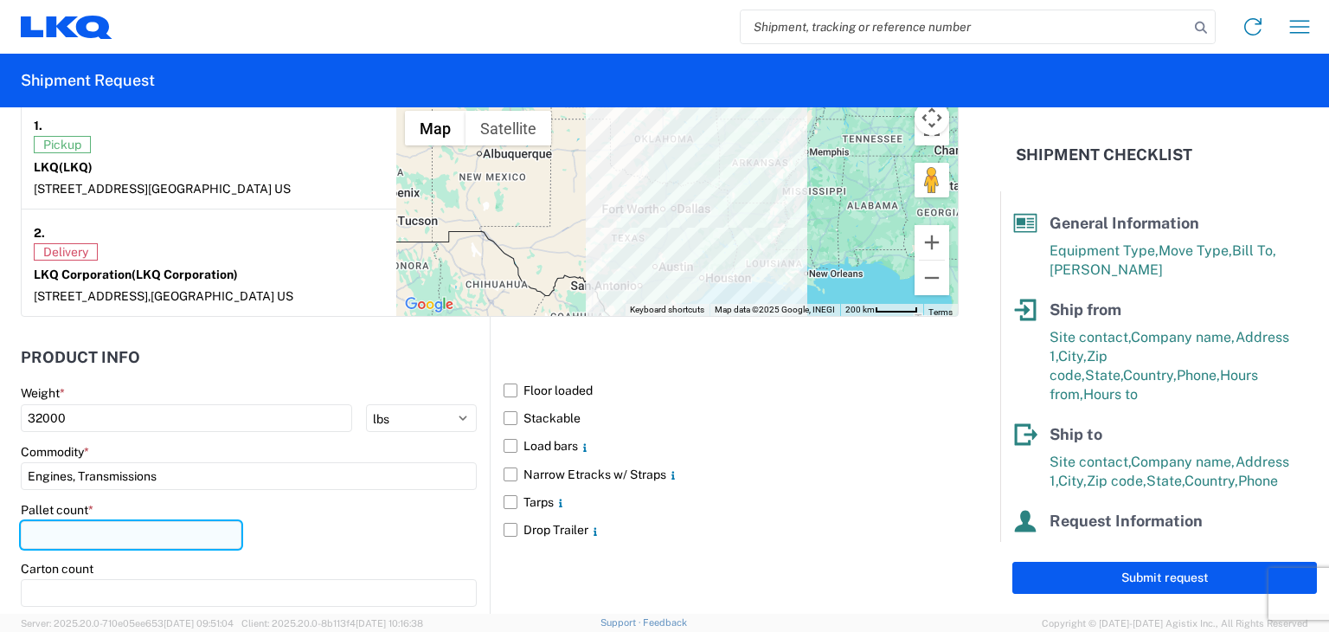
click at [112, 537] on input "number" at bounding box center [131, 535] width 221 height 28
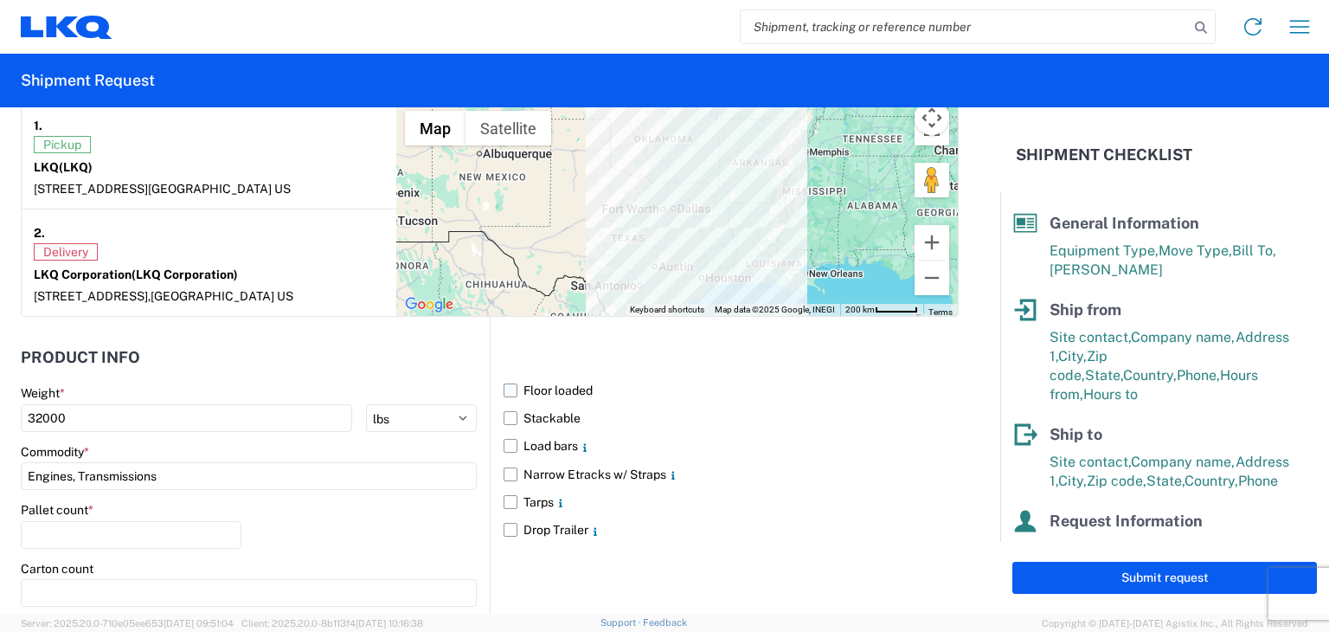
click at [511, 384] on label "Floor loaded" at bounding box center [730, 390] width 455 height 28
click at [0, 0] on input "Floor loaded" at bounding box center [0, 0] width 0 height 0
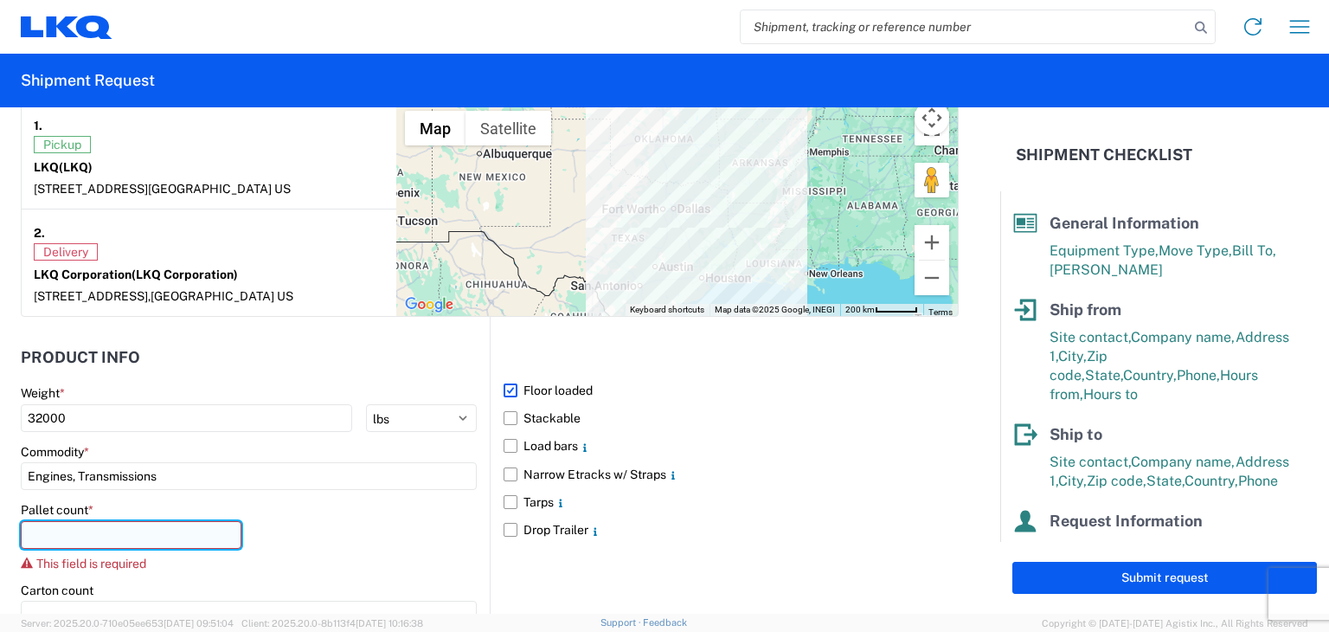
click at [142, 532] on input "number" at bounding box center [131, 535] width 221 height 28
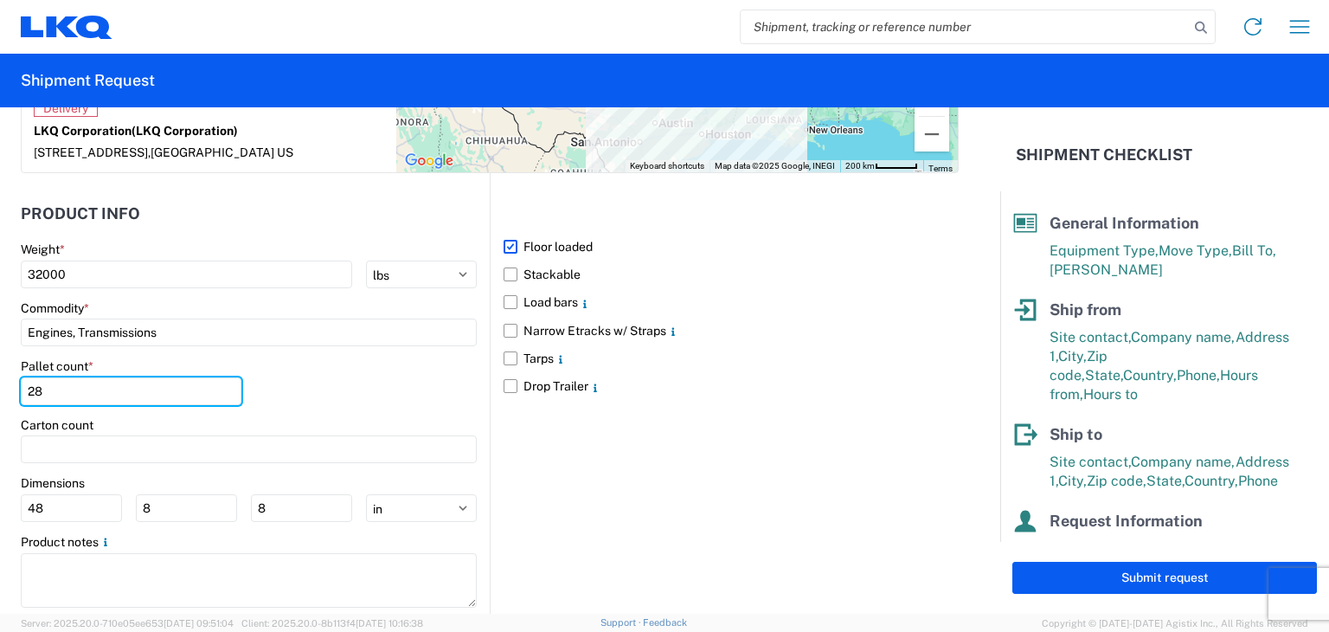
scroll to position [1565, 0]
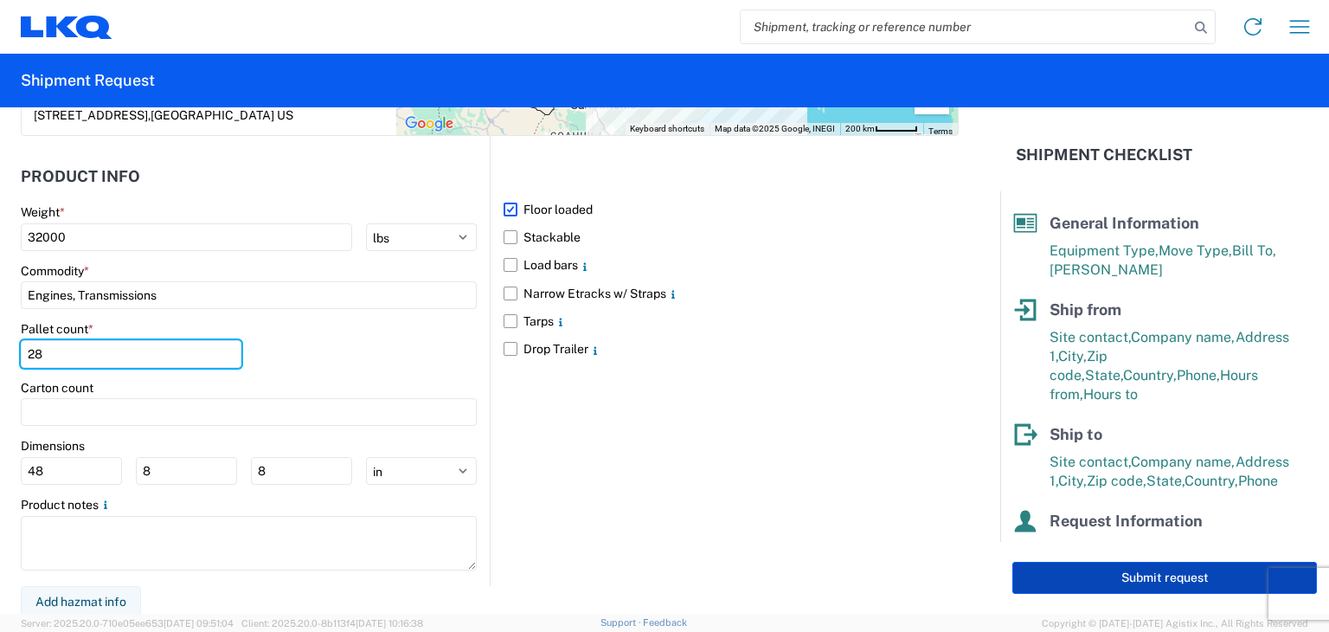
type input "28"
click at [1115, 574] on button "Submit request" at bounding box center [1164, 577] width 305 height 32
select select "US"
